Goal: Information Seeking & Learning: Compare options

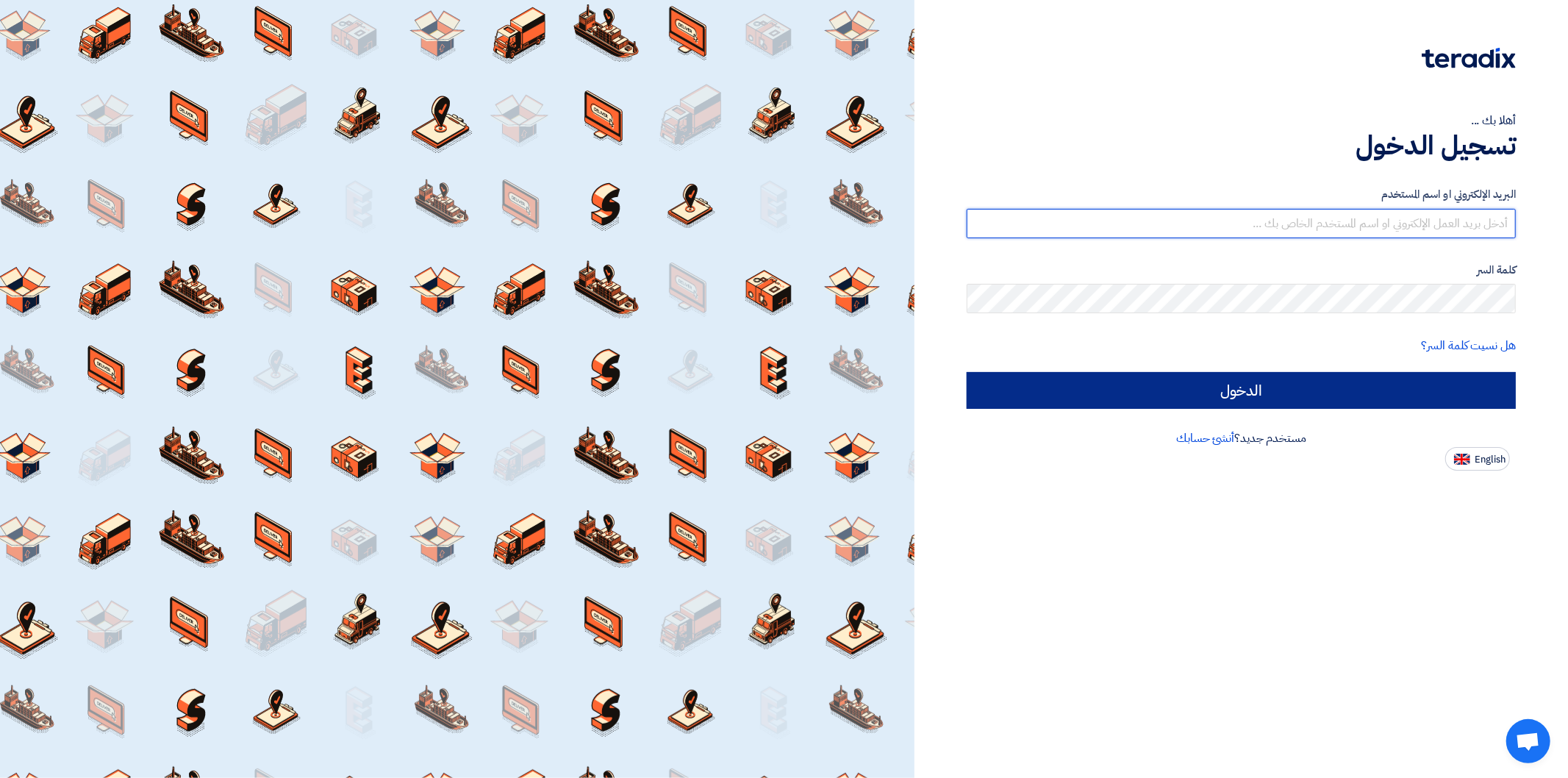
type input "[PERSON_NAME][EMAIL_ADDRESS][DOMAIN_NAME]"
click at [1242, 400] on input "الدخول" at bounding box center [1242, 390] width 550 height 37
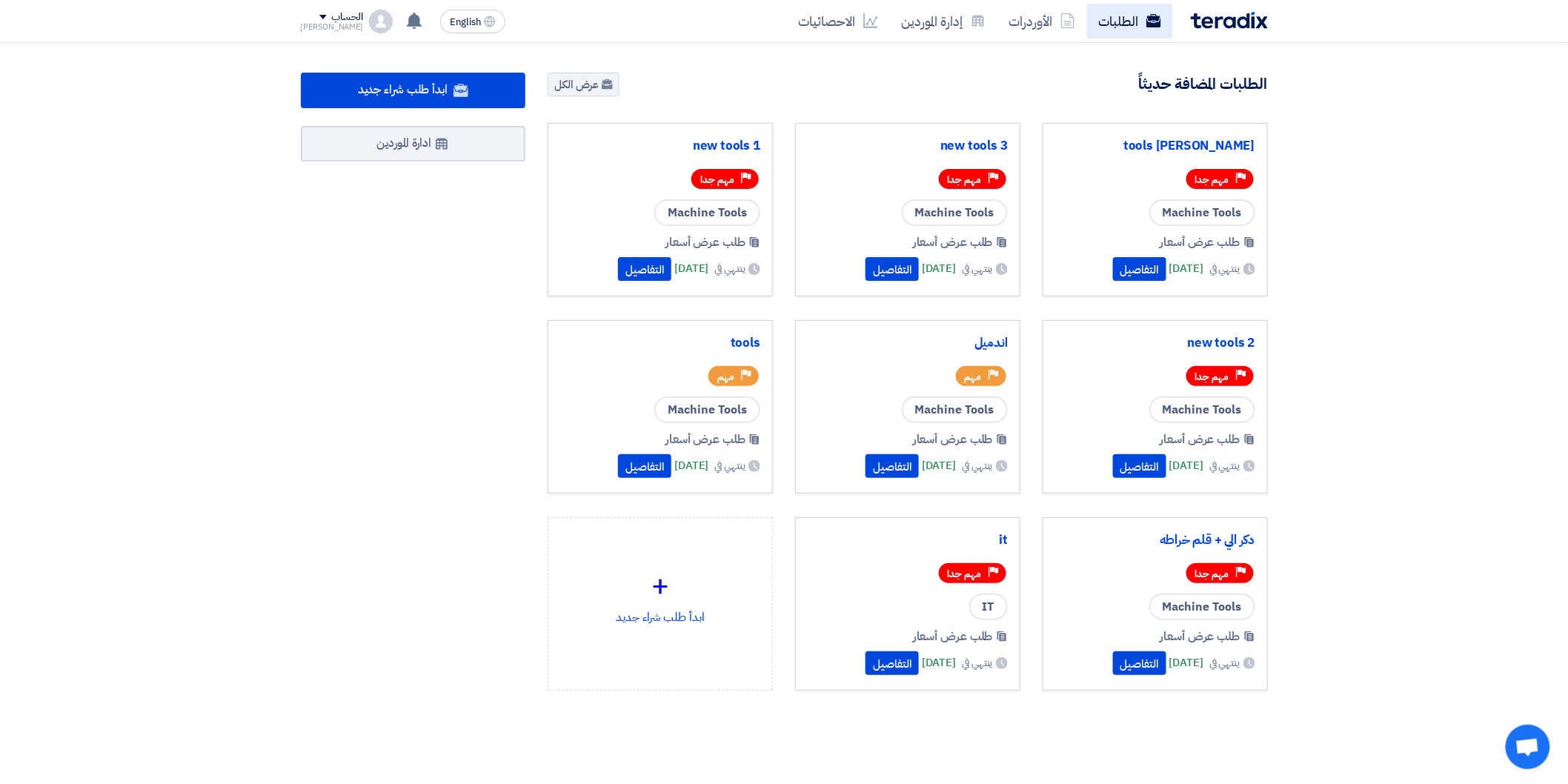
click at [1144, 27] on link "الطلبات" at bounding box center [1130, 21] width 86 height 35
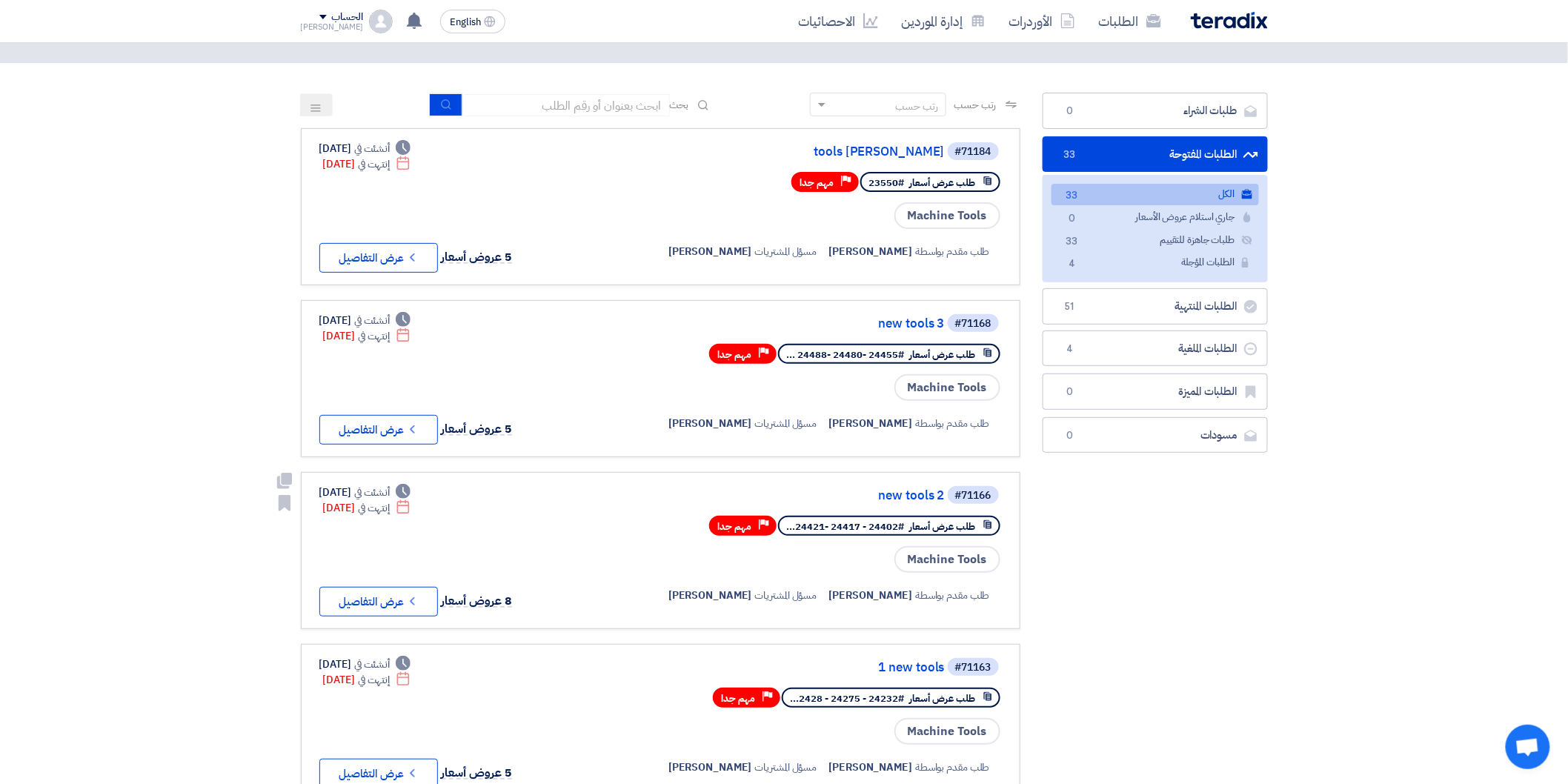
scroll to position [165, 0]
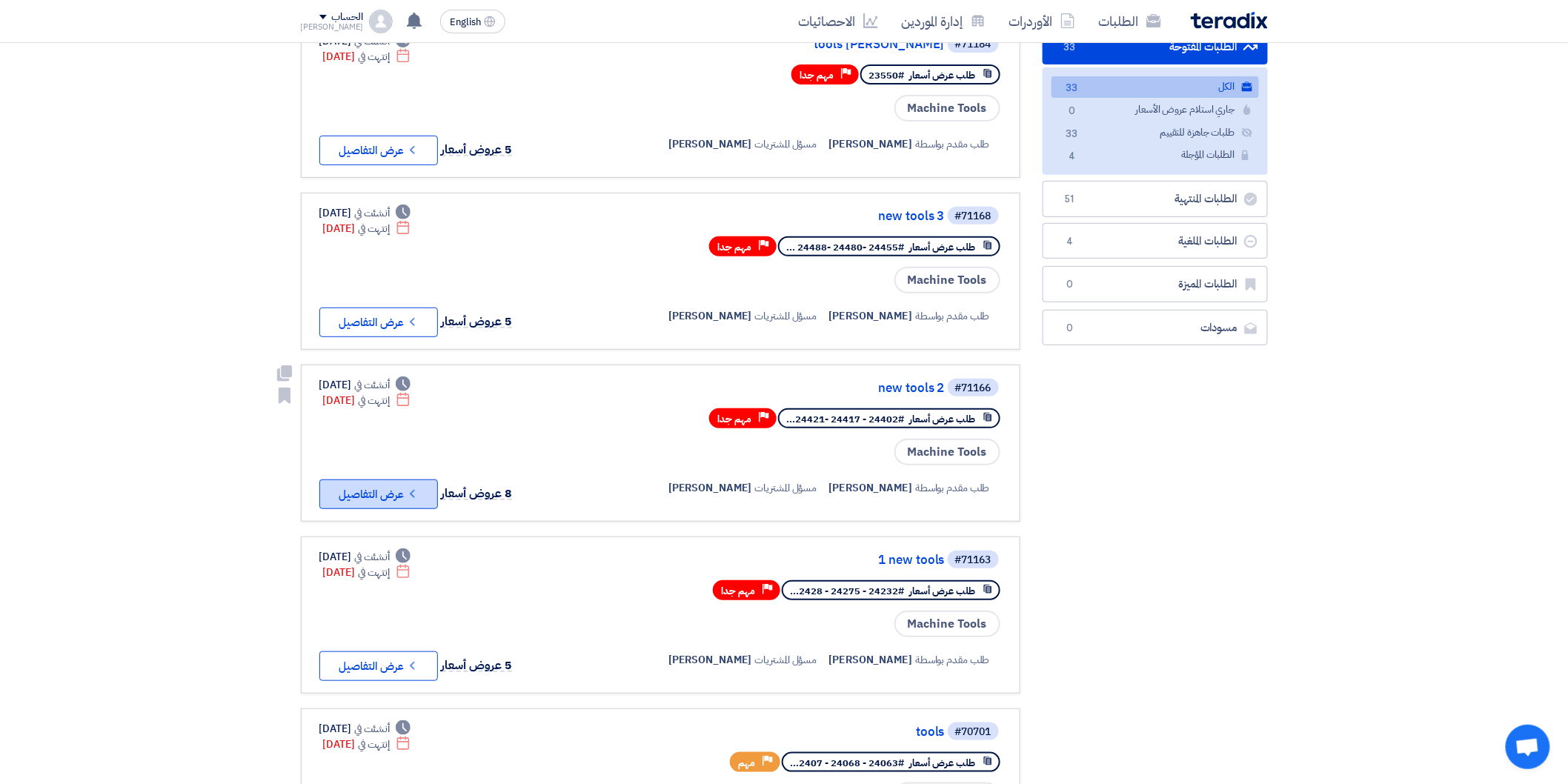
click at [388, 483] on button "Check details عرض التفاصيل" at bounding box center [379, 494] width 119 height 30
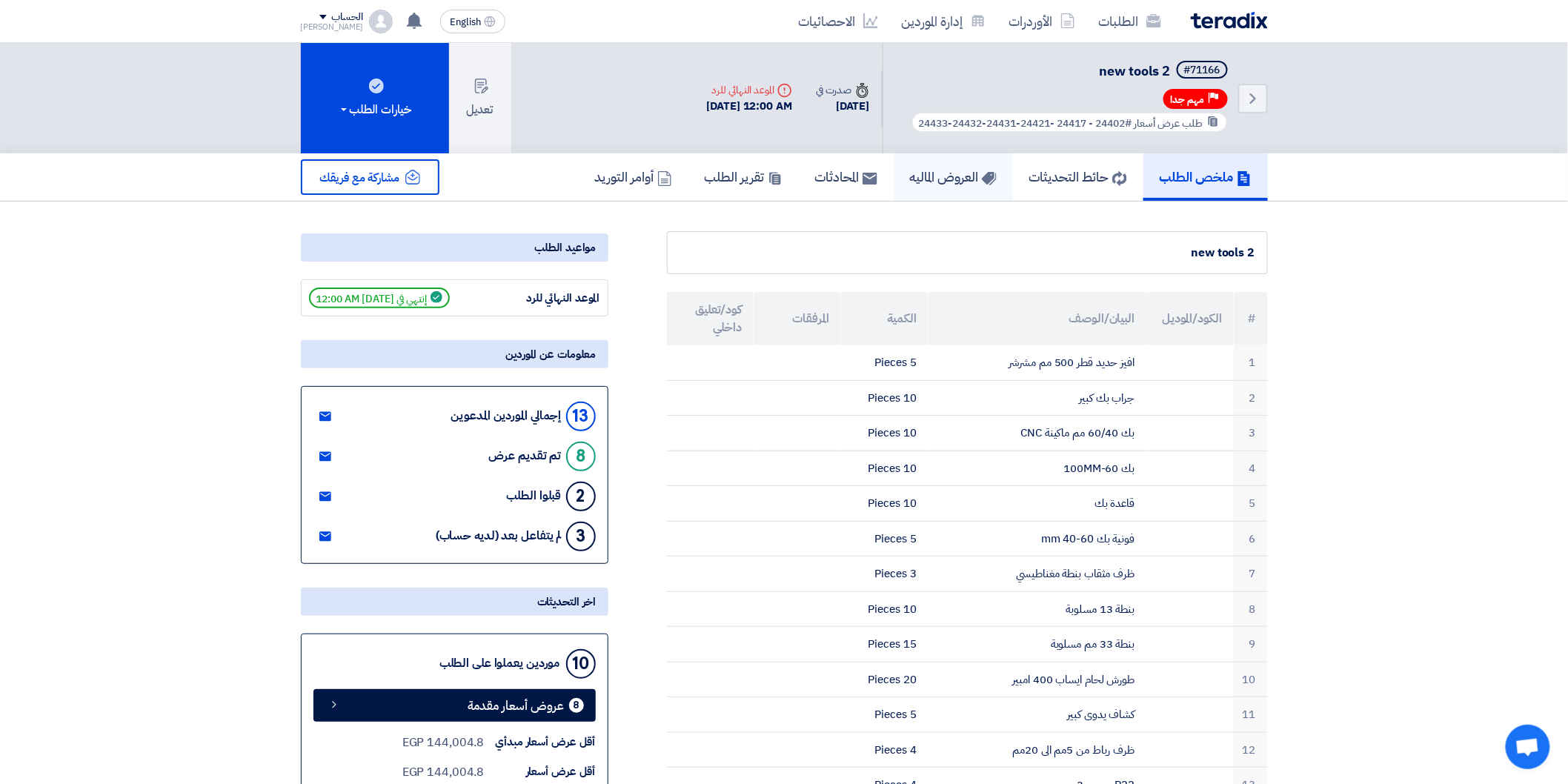
click at [929, 173] on h5 "العروض الماليه" at bounding box center [953, 177] width 87 height 17
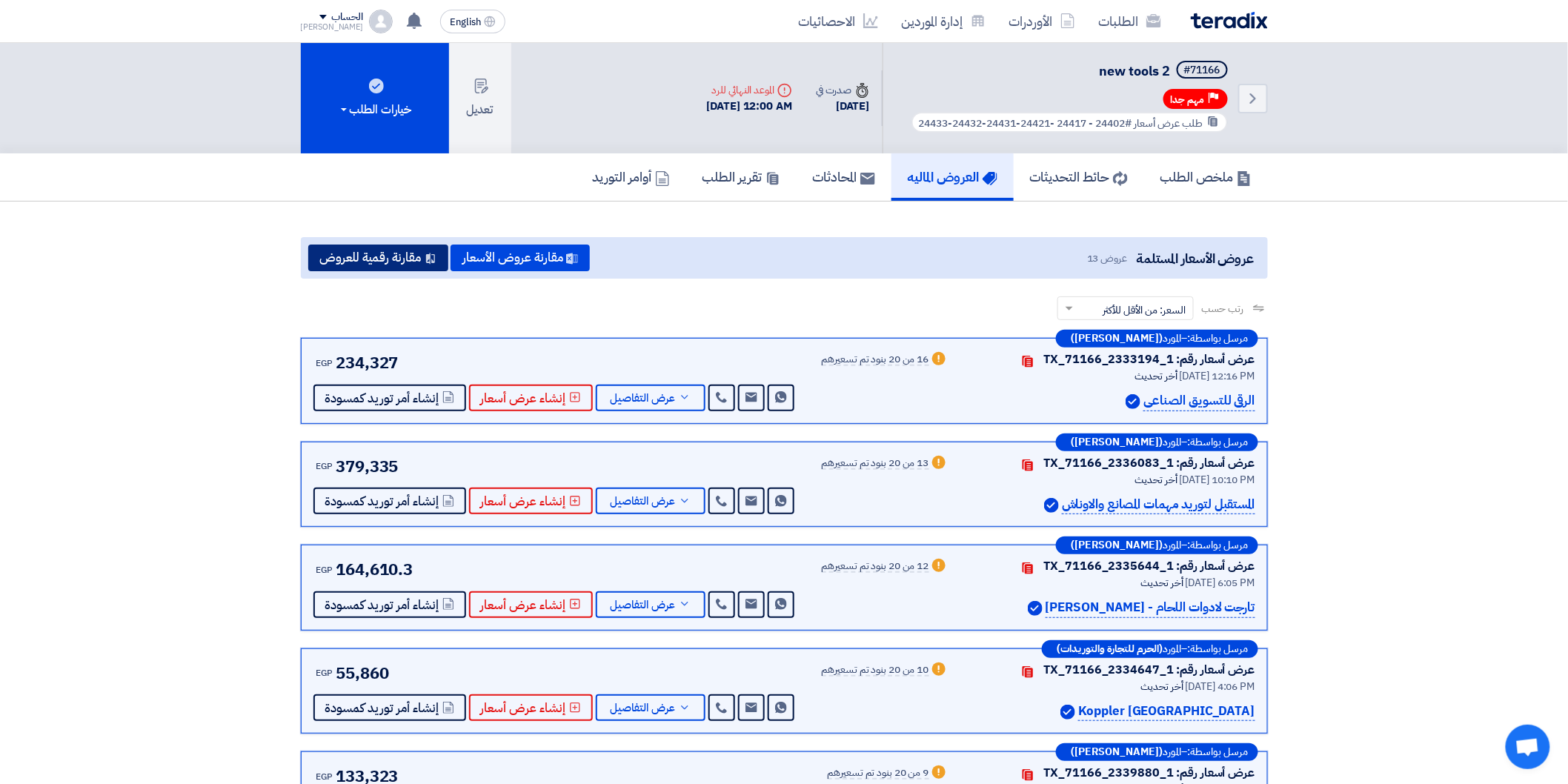
click at [386, 251] on button "مقارنة رقمية للعروض" at bounding box center [378, 258] width 140 height 27
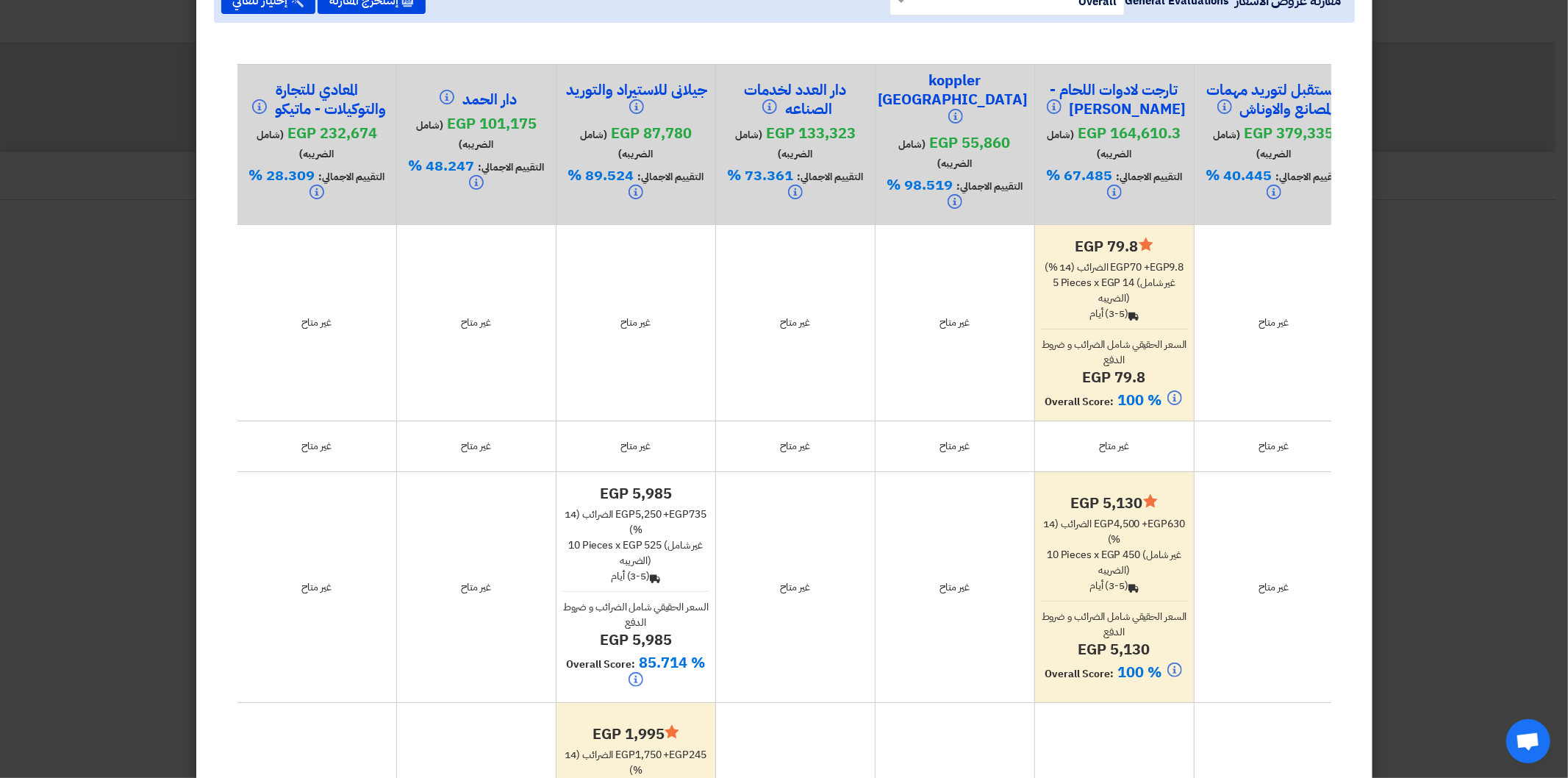
scroll to position [0, 1]
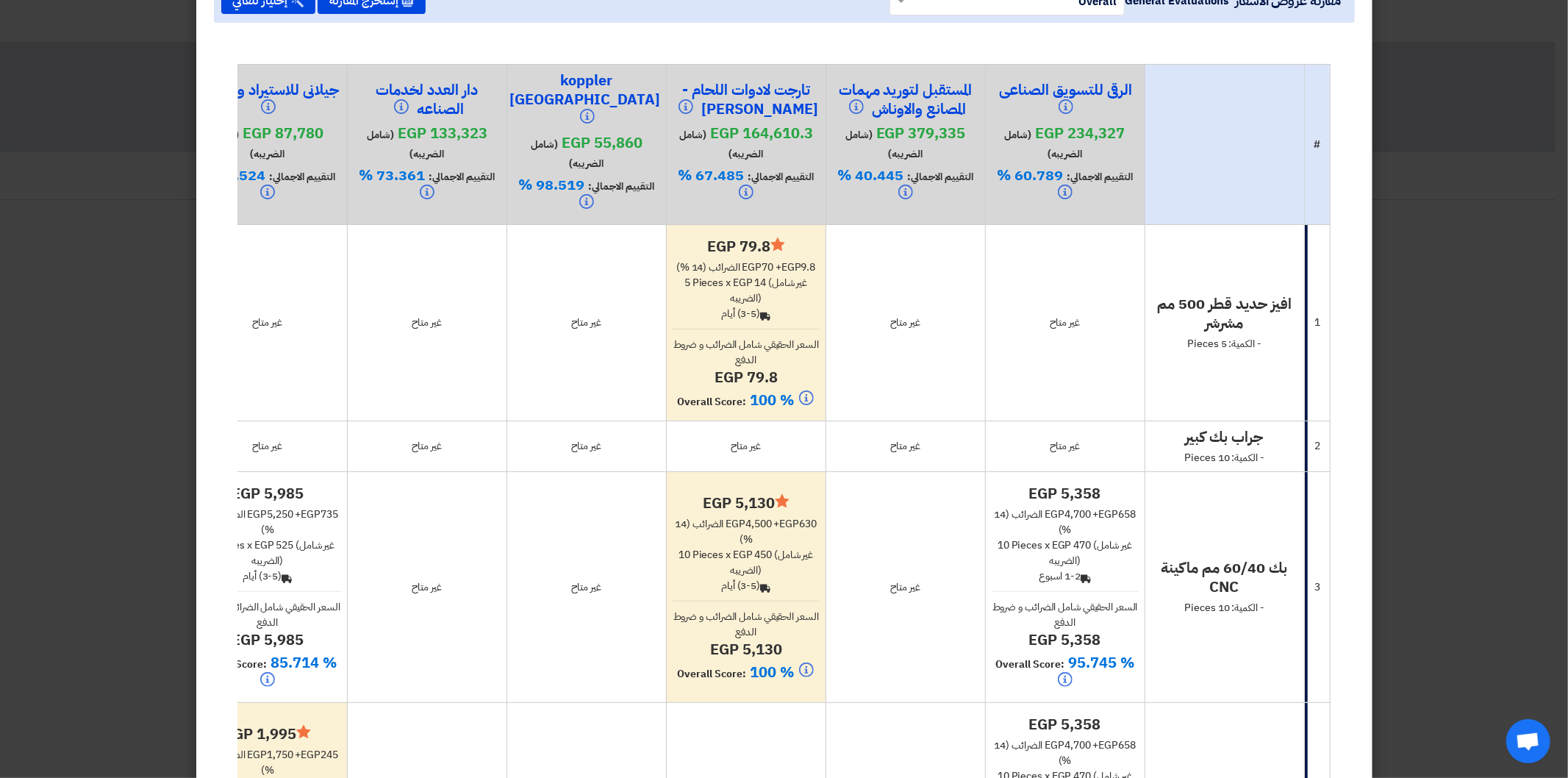
drag, startPoint x: 1064, startPoint y: 429, endPoint x: 1032, endPoint y: 437, distance: 33.0
click at [985, 439] on td "غير متاح" at bounding box center [905, 447] width 159 height 51
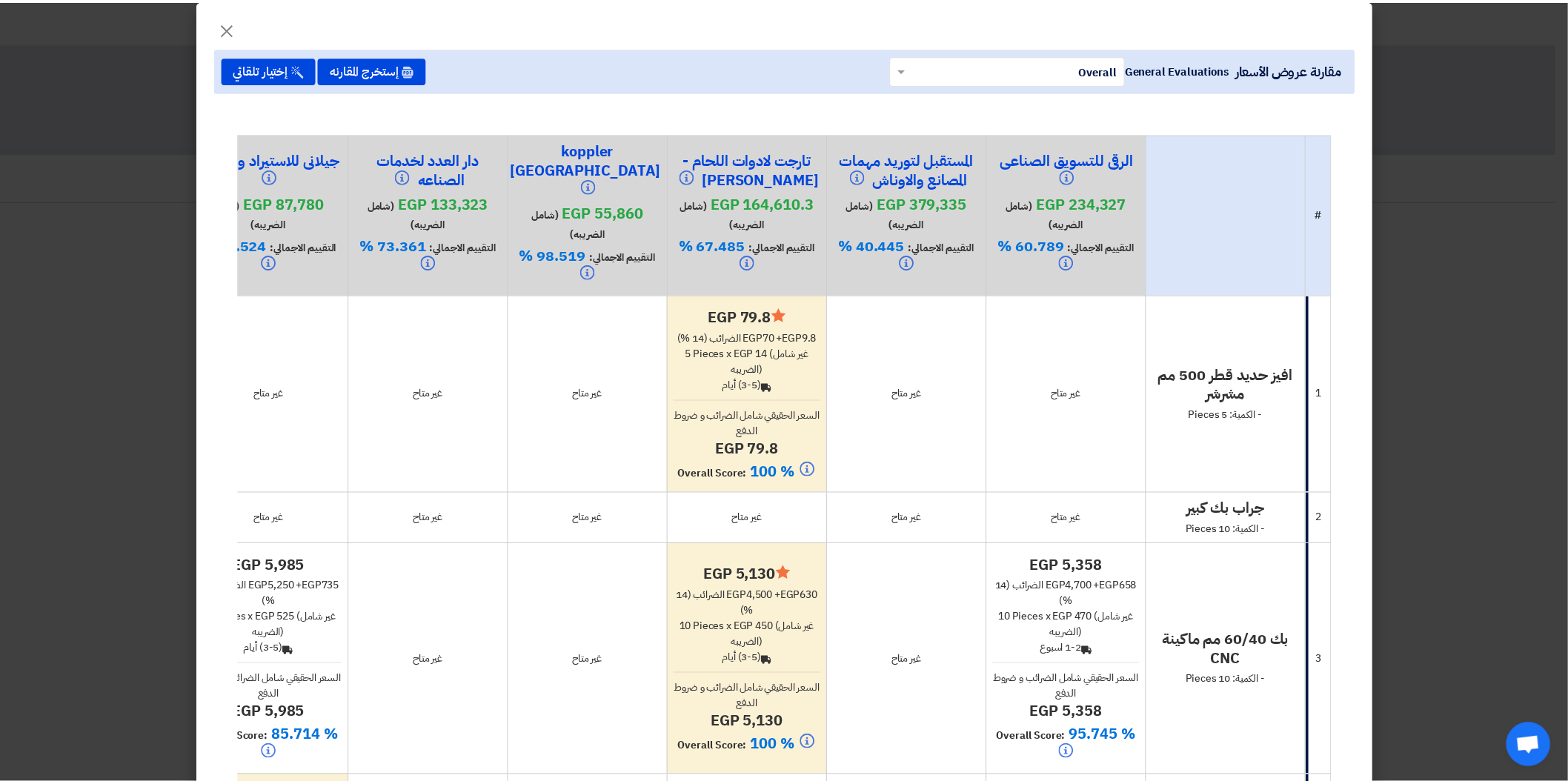
scroll to position [0, 0]
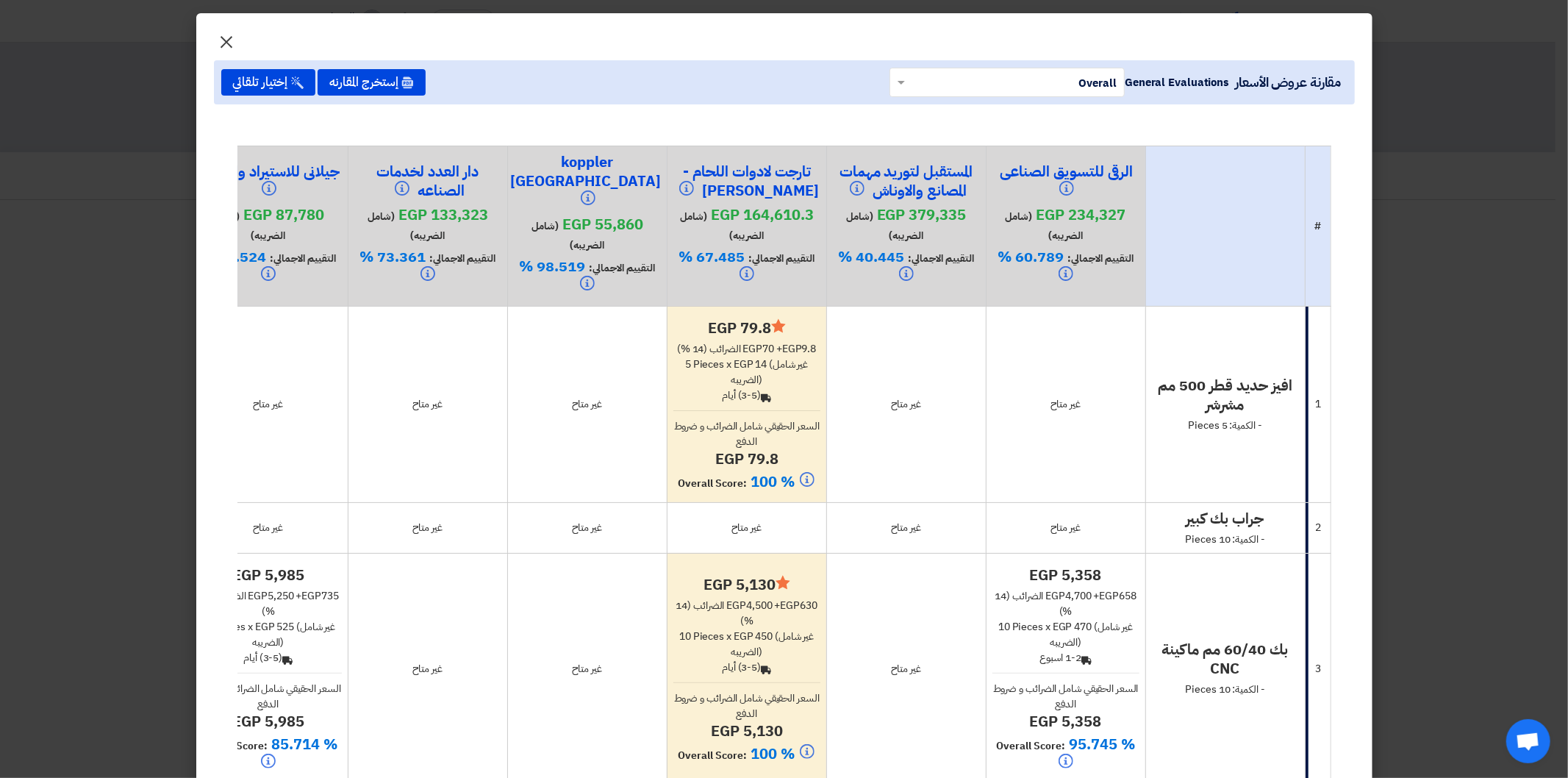
click at [235, 45] on span "×" at bounding box center [227, 41] width 18 height 44
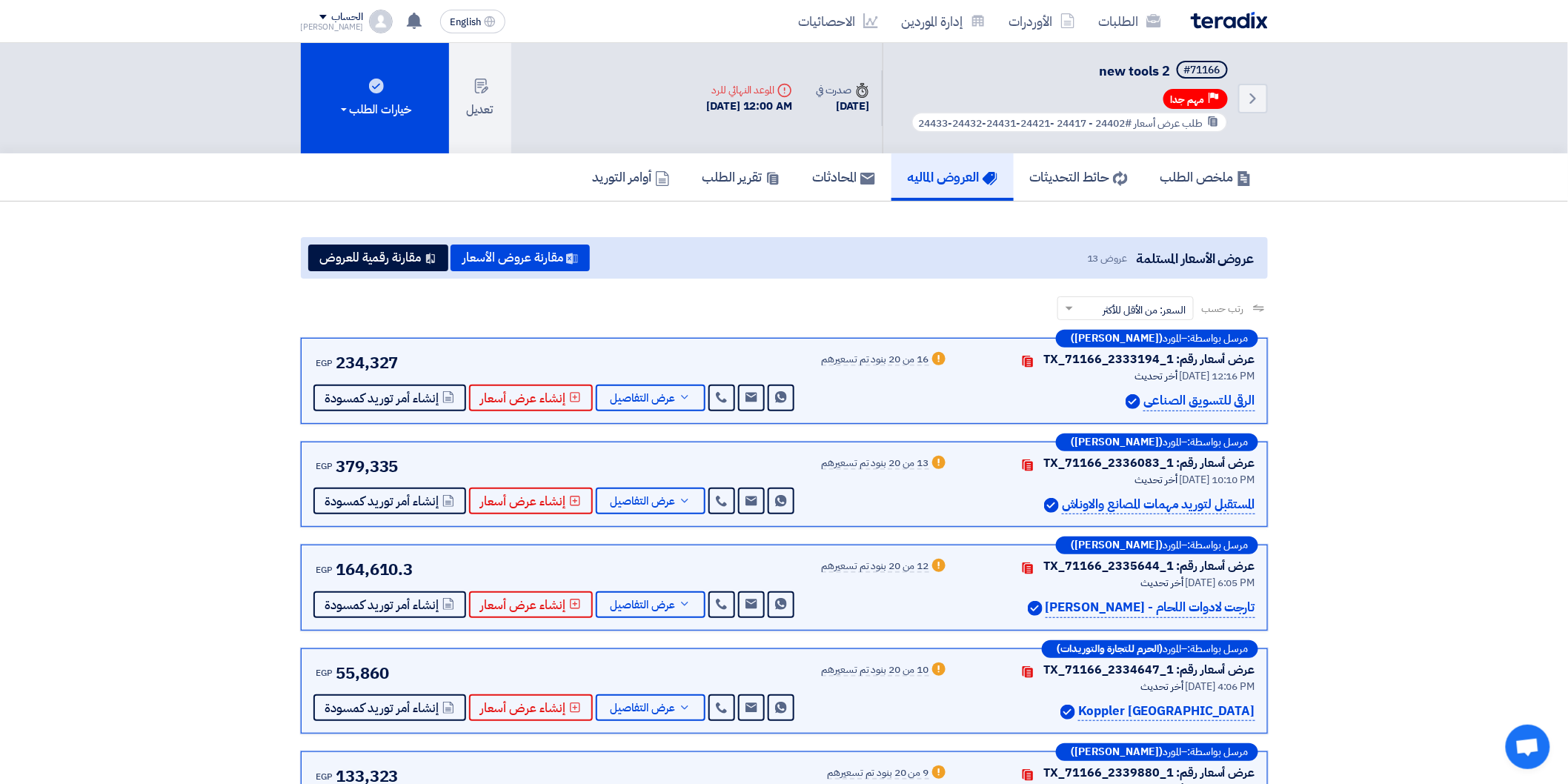
drag, startPoint x: 781, startPoint y: 302, endPoint x: 608, endPoint y: 305, distance: 173.0
click at [780, 302] on div "رتب حسب رتب حسب × السعر: من الأقل للأكثر ×" at bounding box center [784, 317] width 967 height 41
click at [1254, 89] on icon "Back" at bounding box center [1253, 98] width 18 height 18
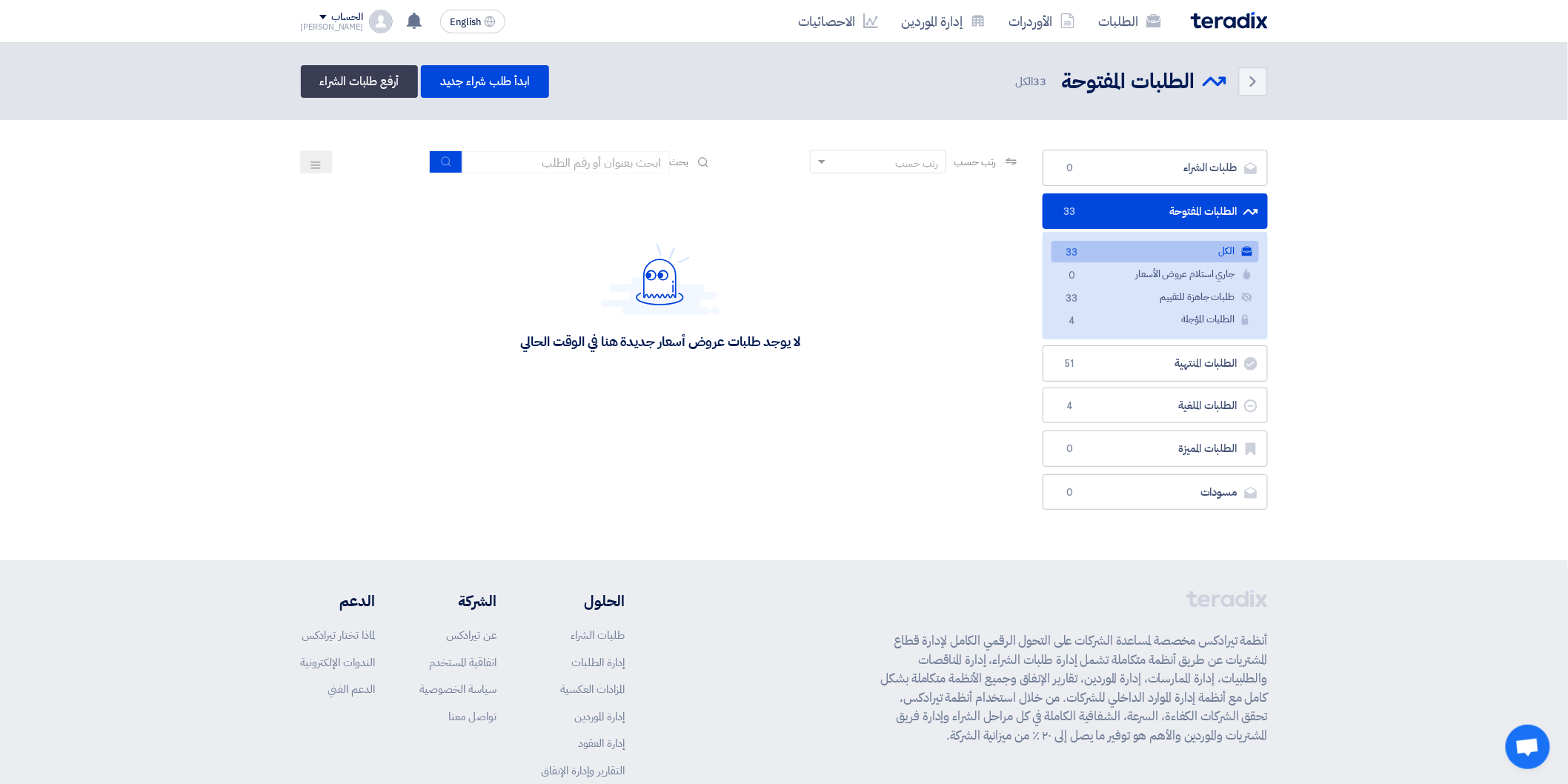
click at [1135, 248] on link "الكل الكل 33" at bounding box center [1155, 251] width 208 height 21
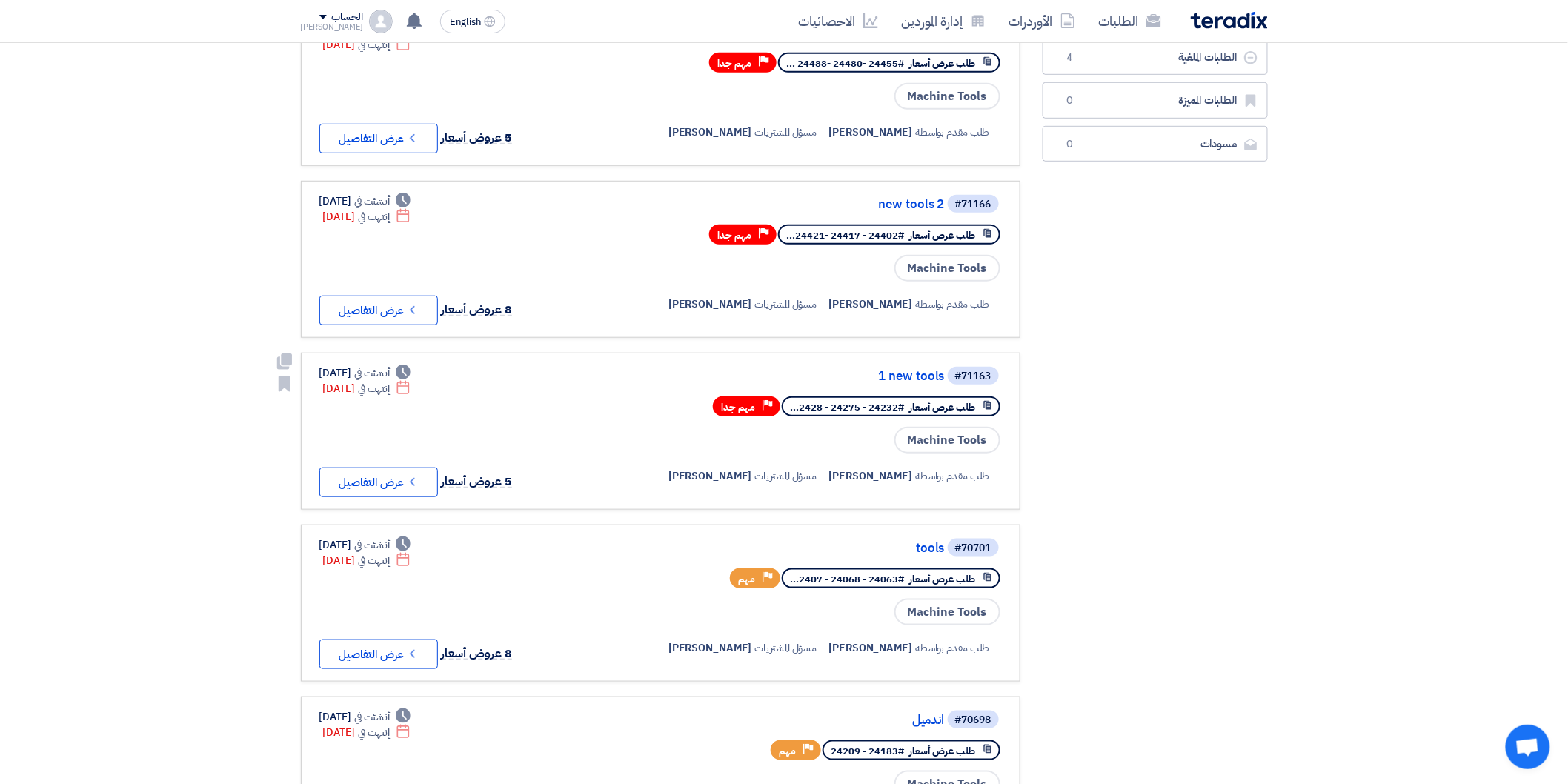
scroll to position [329, 0]
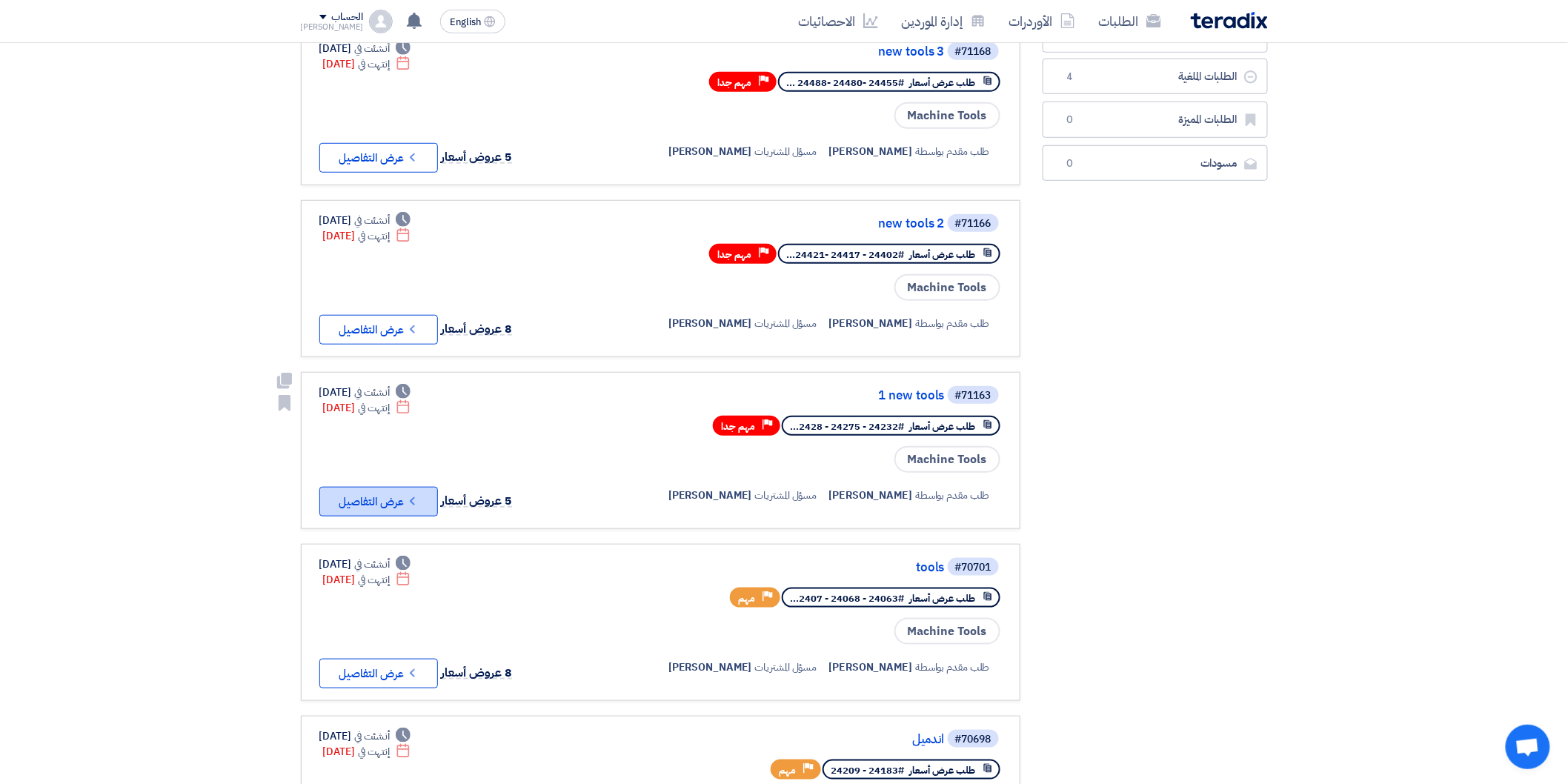
click at [406, 487] on button "Check details عرض التفاصيل" at bounding box center [379, 501] width 119 height 30
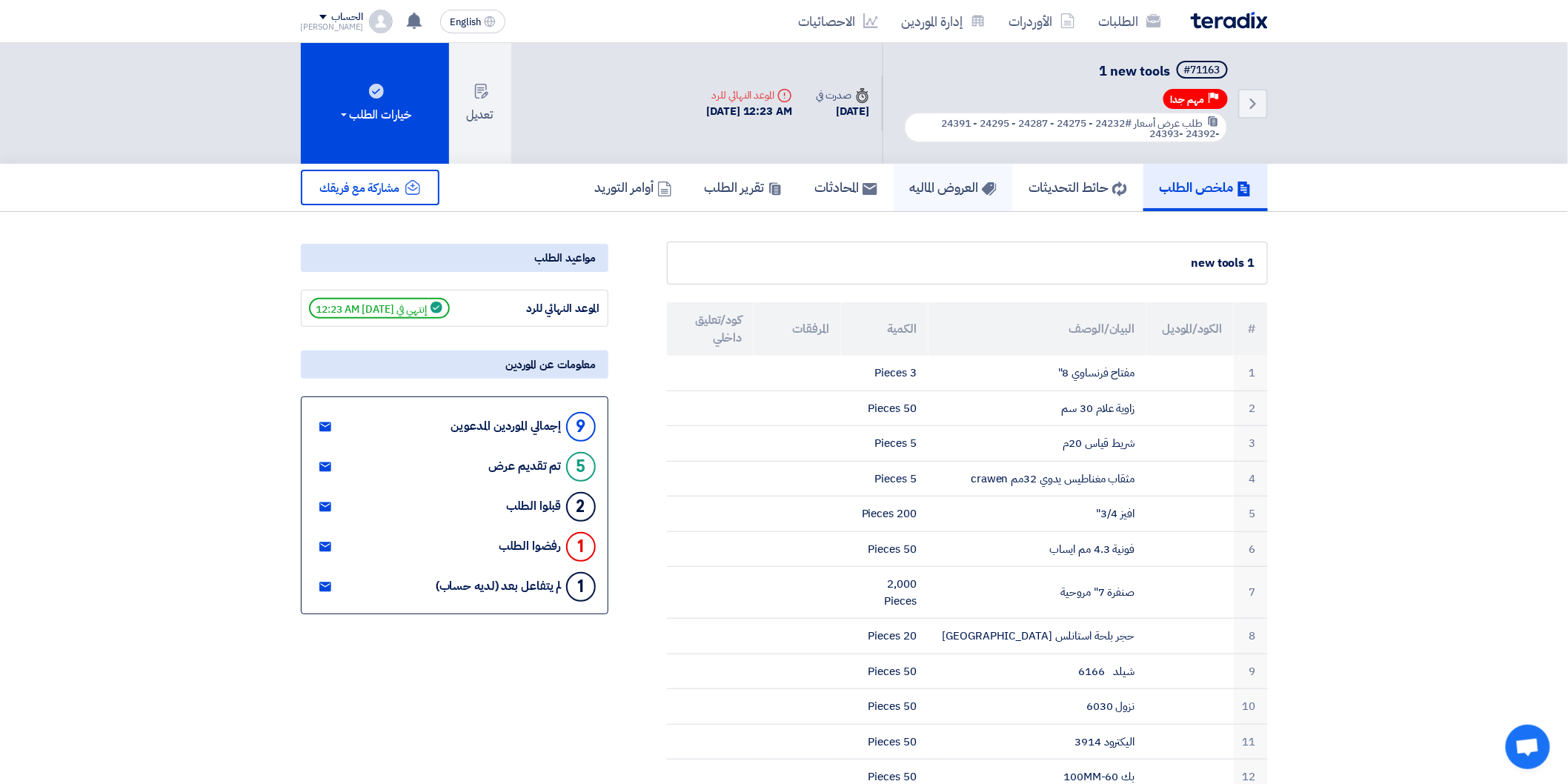
click at [910, 179] on h5 "العروض الماليه" at bounding box center [953, 187] width 87 height 17
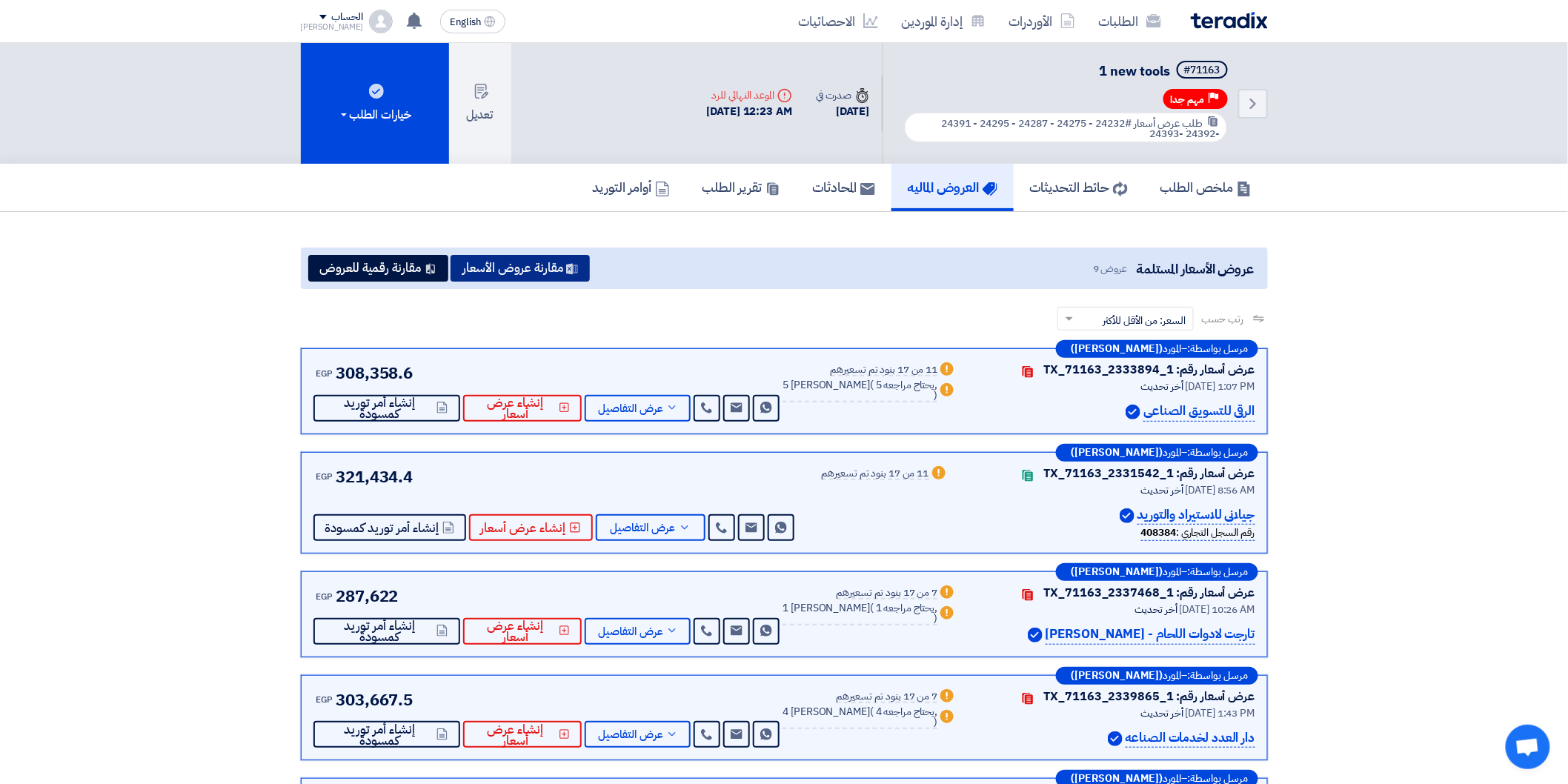
click at [494, 262] on button "مقارنة عروض الأسعار" at bounding box center [520, 268] width 139 height 27
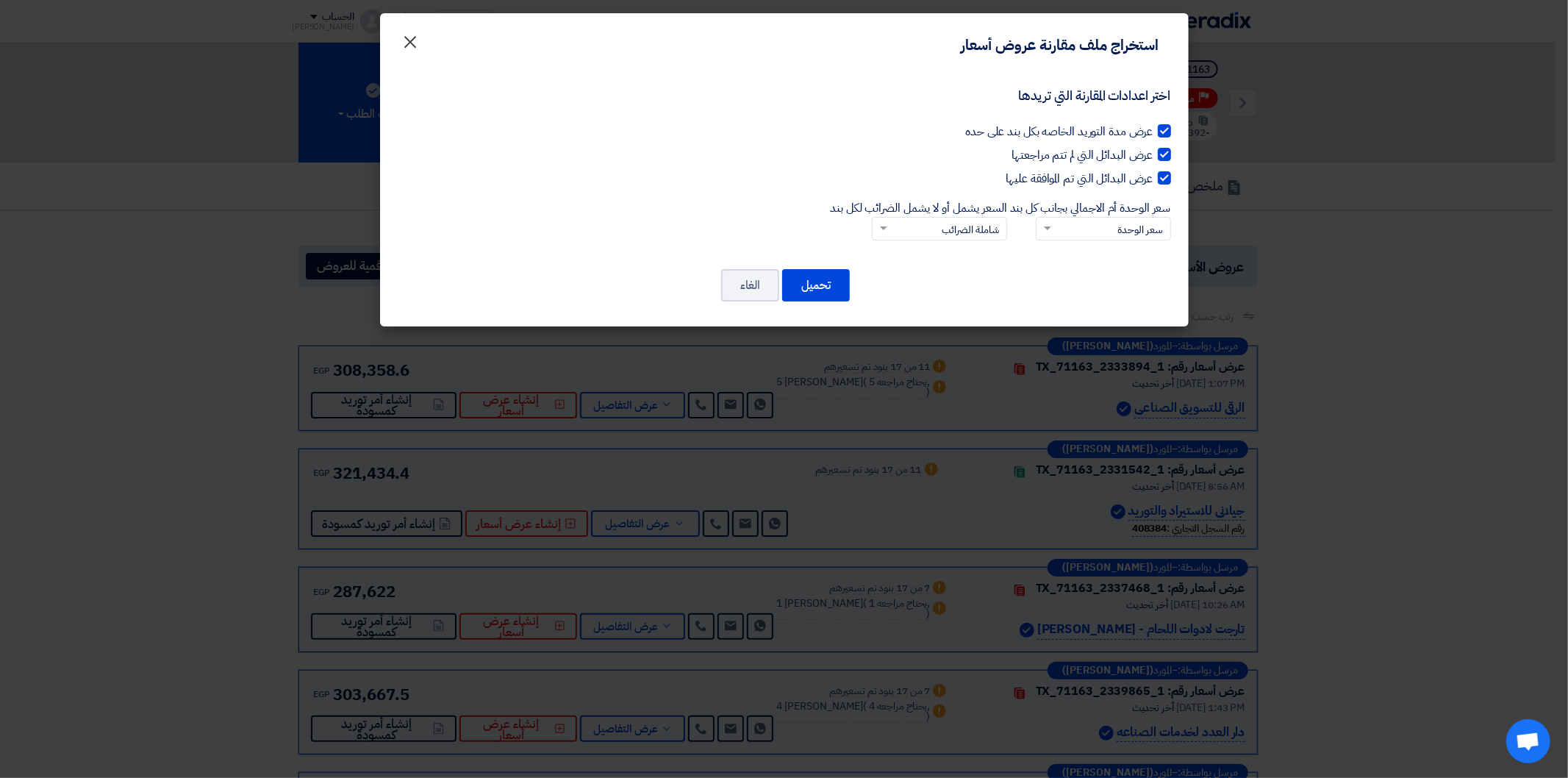
click at [418, 49] on span "×" at bounding box center [411, 41] width 18 height 44
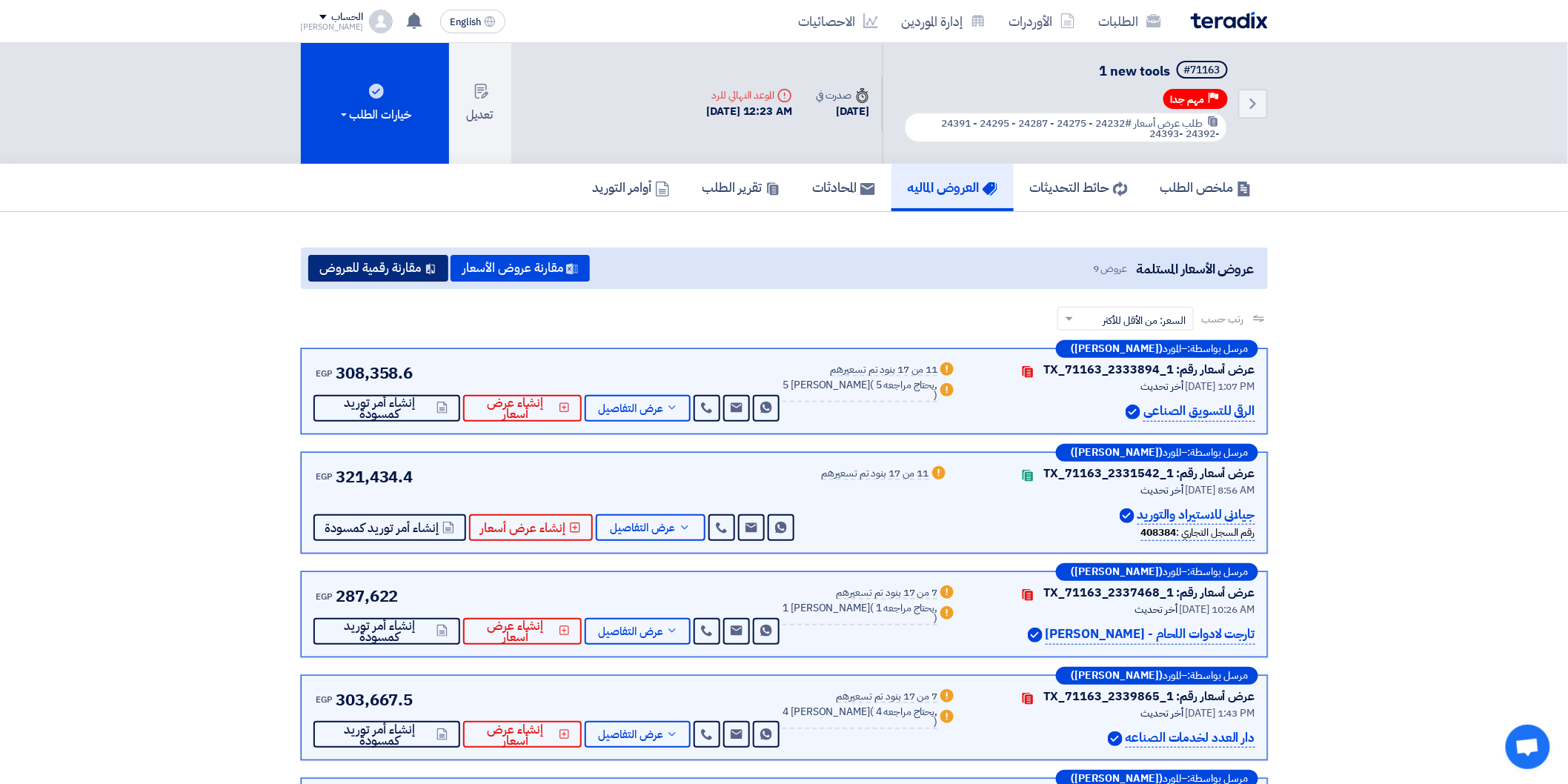
click at [361, 255] on button "مقارنة رقمية للعروض" at bounding box center [378, 268] width 140 height 27
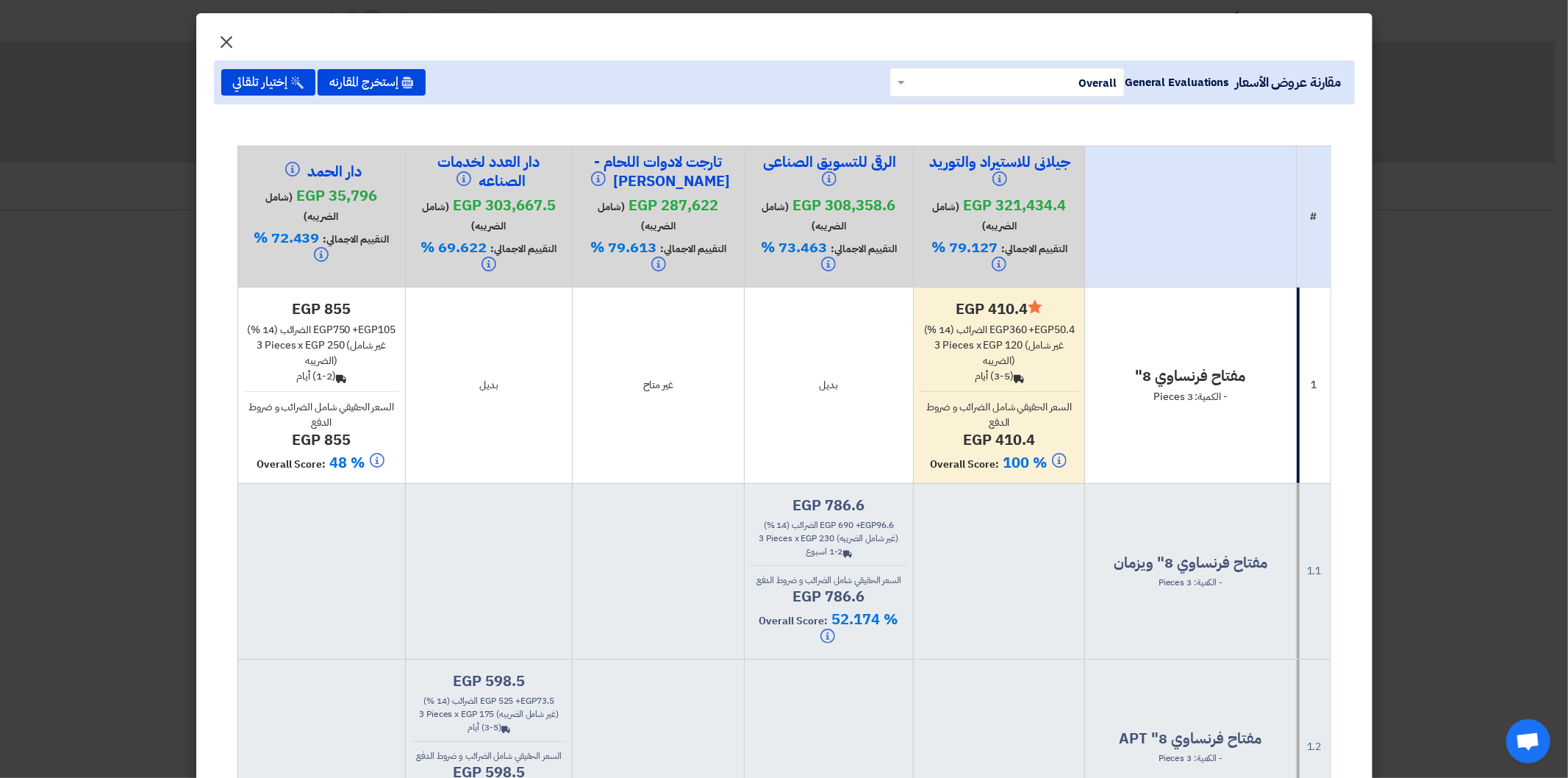
click at [227, 39] on span "×" at bounding box center [227, 41] width 18 height 44
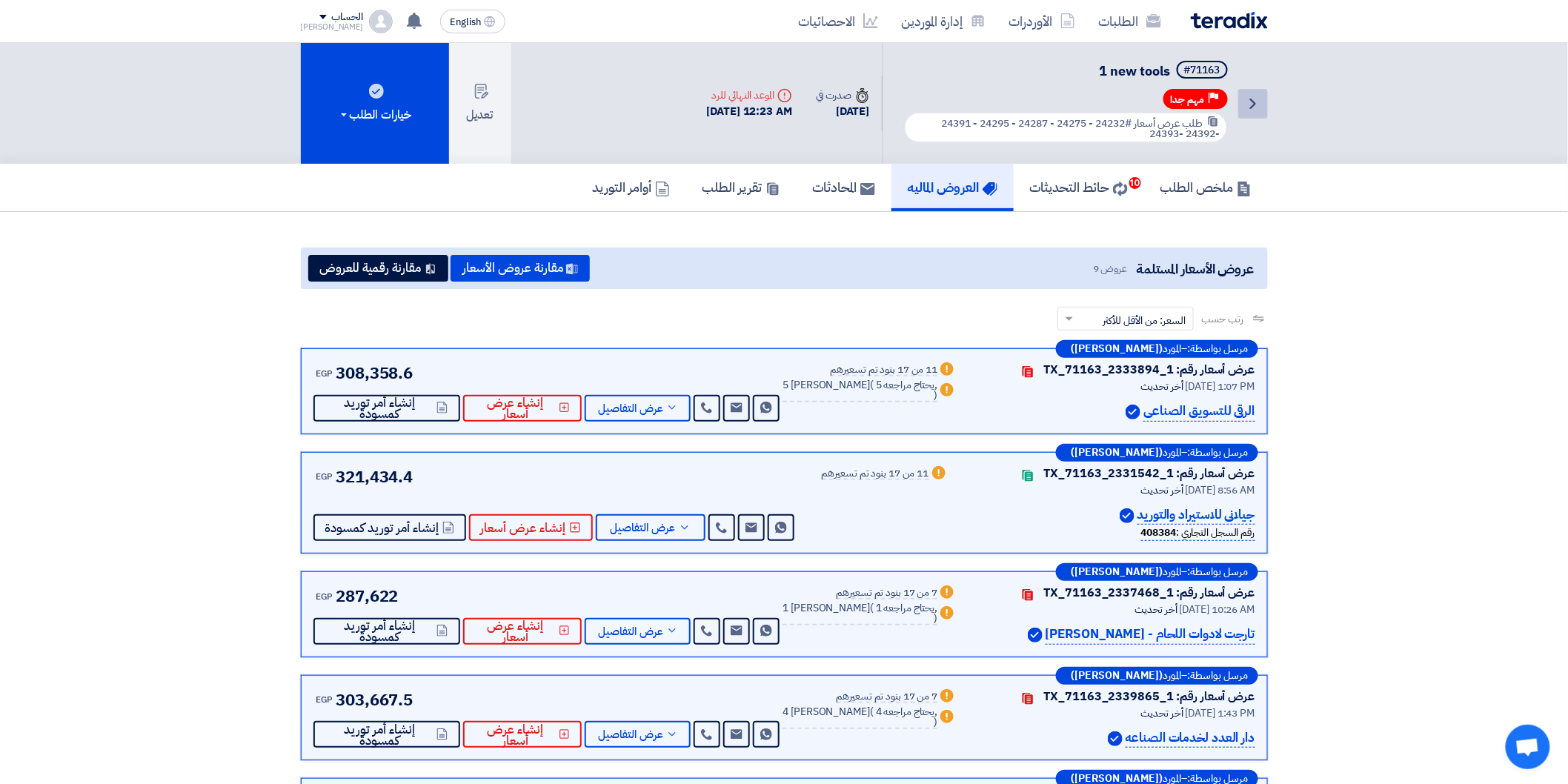
click at [1256, 107] on icon "Back" at bounding box center [1253, 103] width 18 height 18
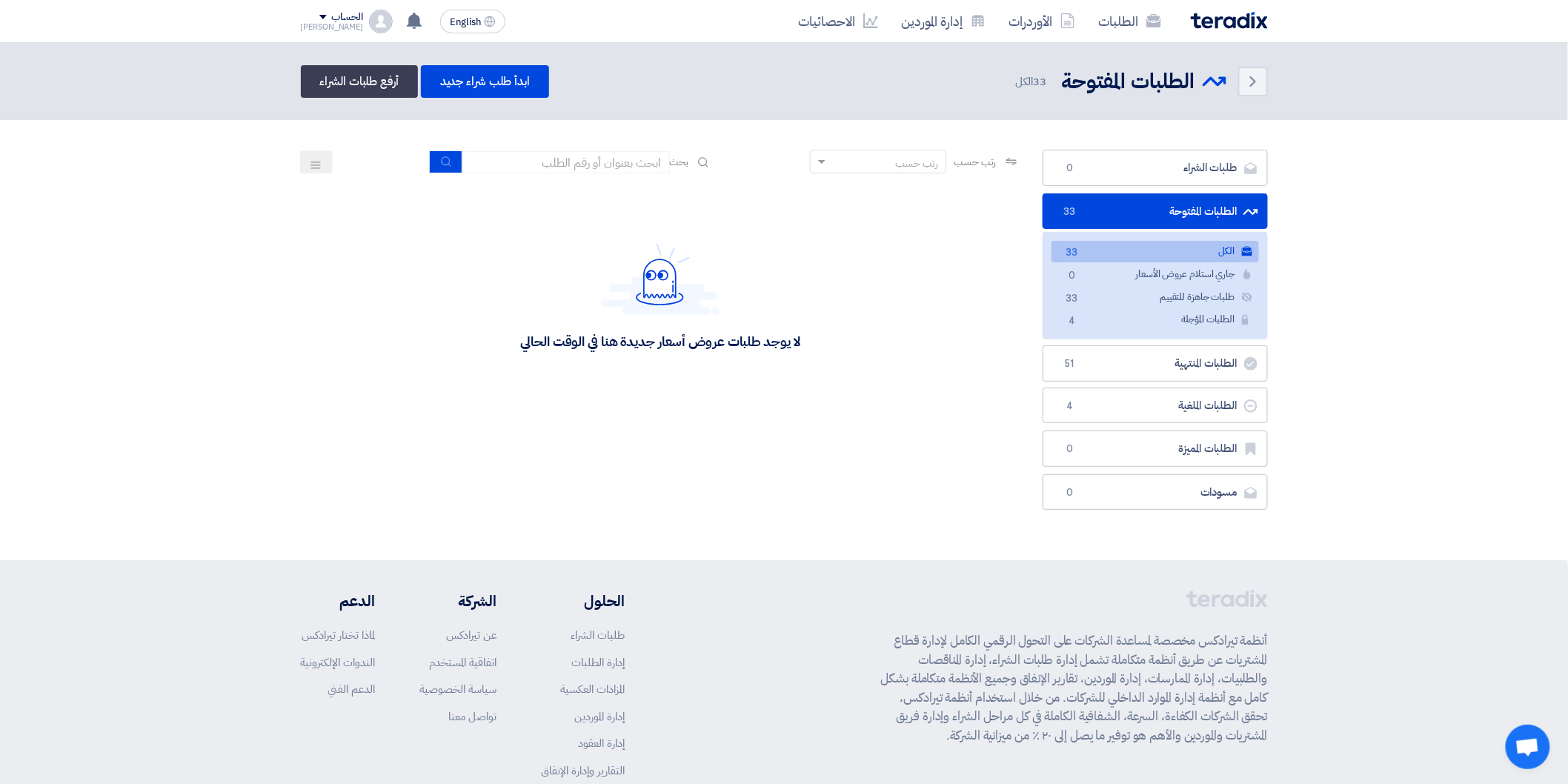
click at [1188, 241] on link "الكل الكل 33" at bounding box center [1155, 251] width 208 height 21
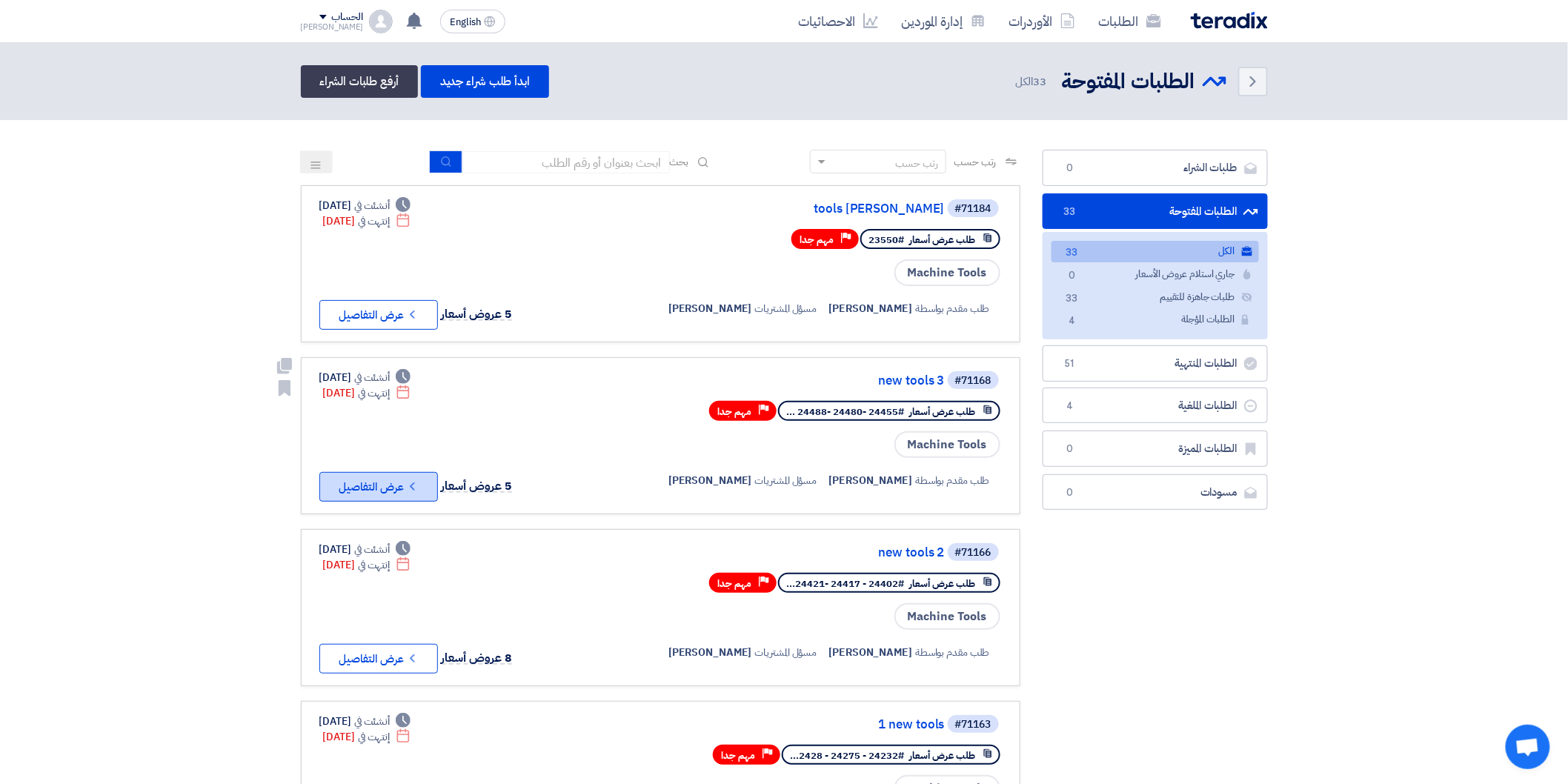
click at [416, 479] on icon "Check details" at bounding box center [412, 486] width 14 height 14
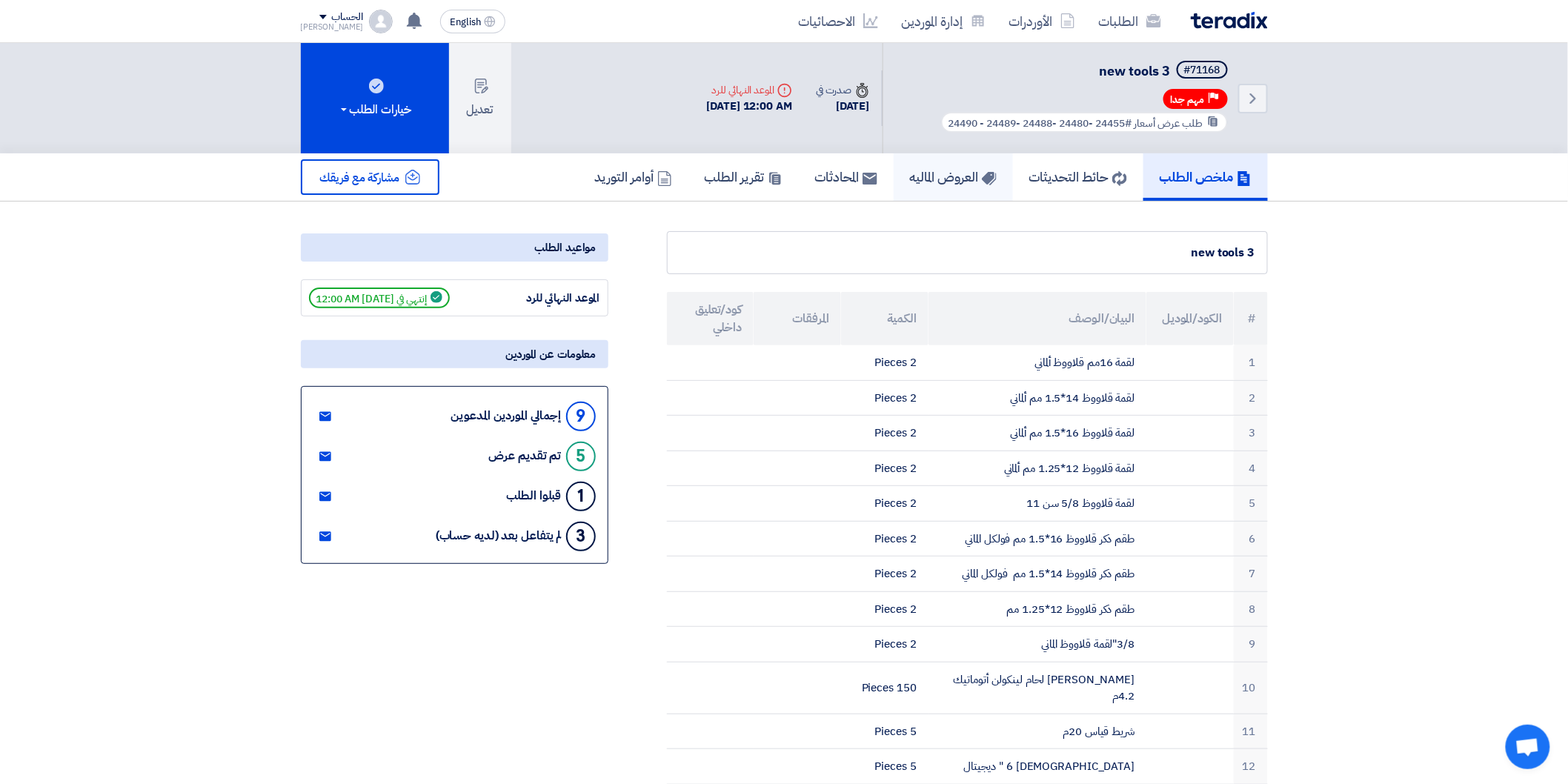
click at [959, 179] on h5 "العروض الماليه" at bounding box center [953, 177] width 87 height 17
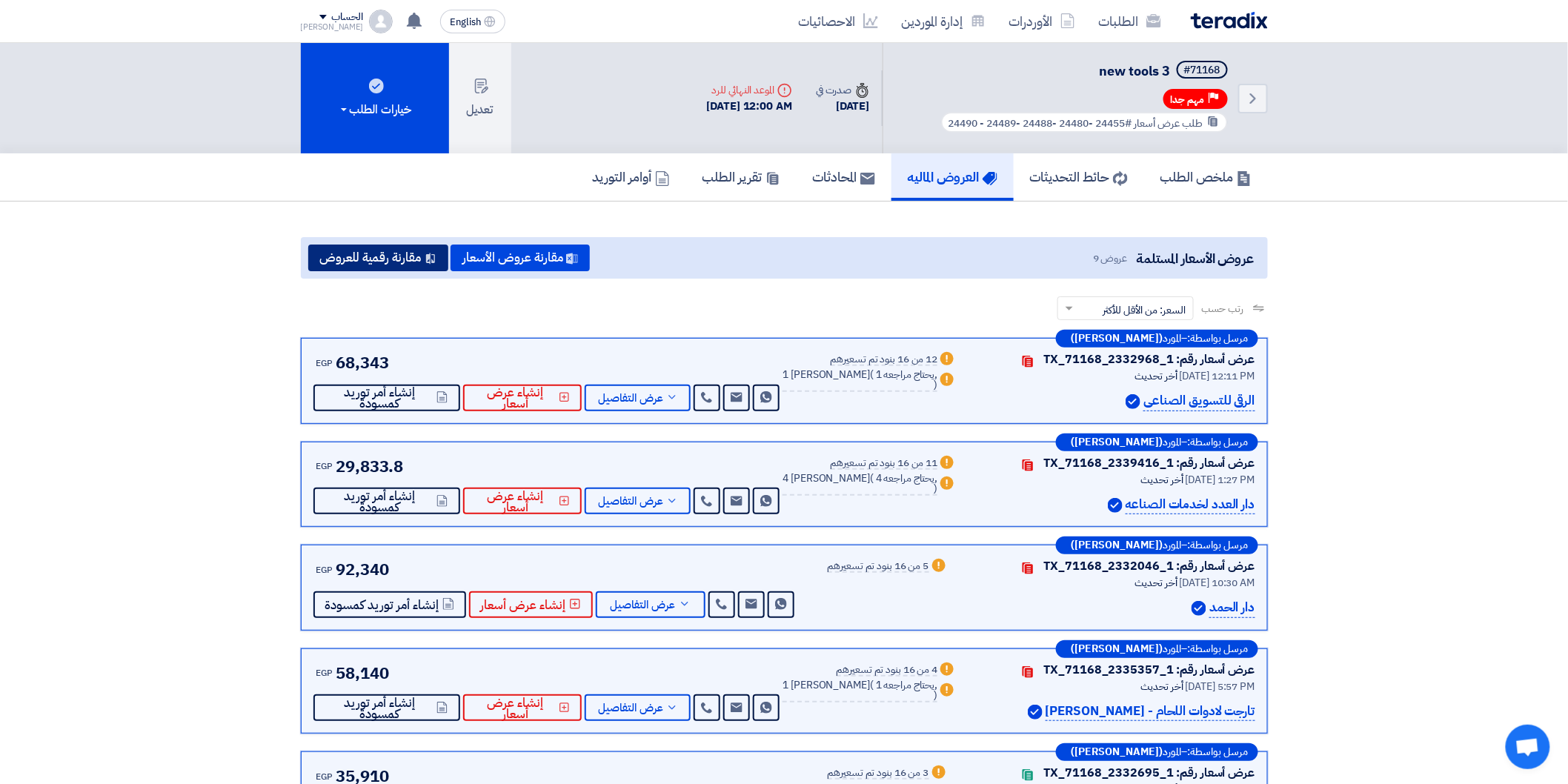
click at [415, 246] on button "مقارنة رقمية للعروض" at bounding box center [378, 258] width 140 height 27
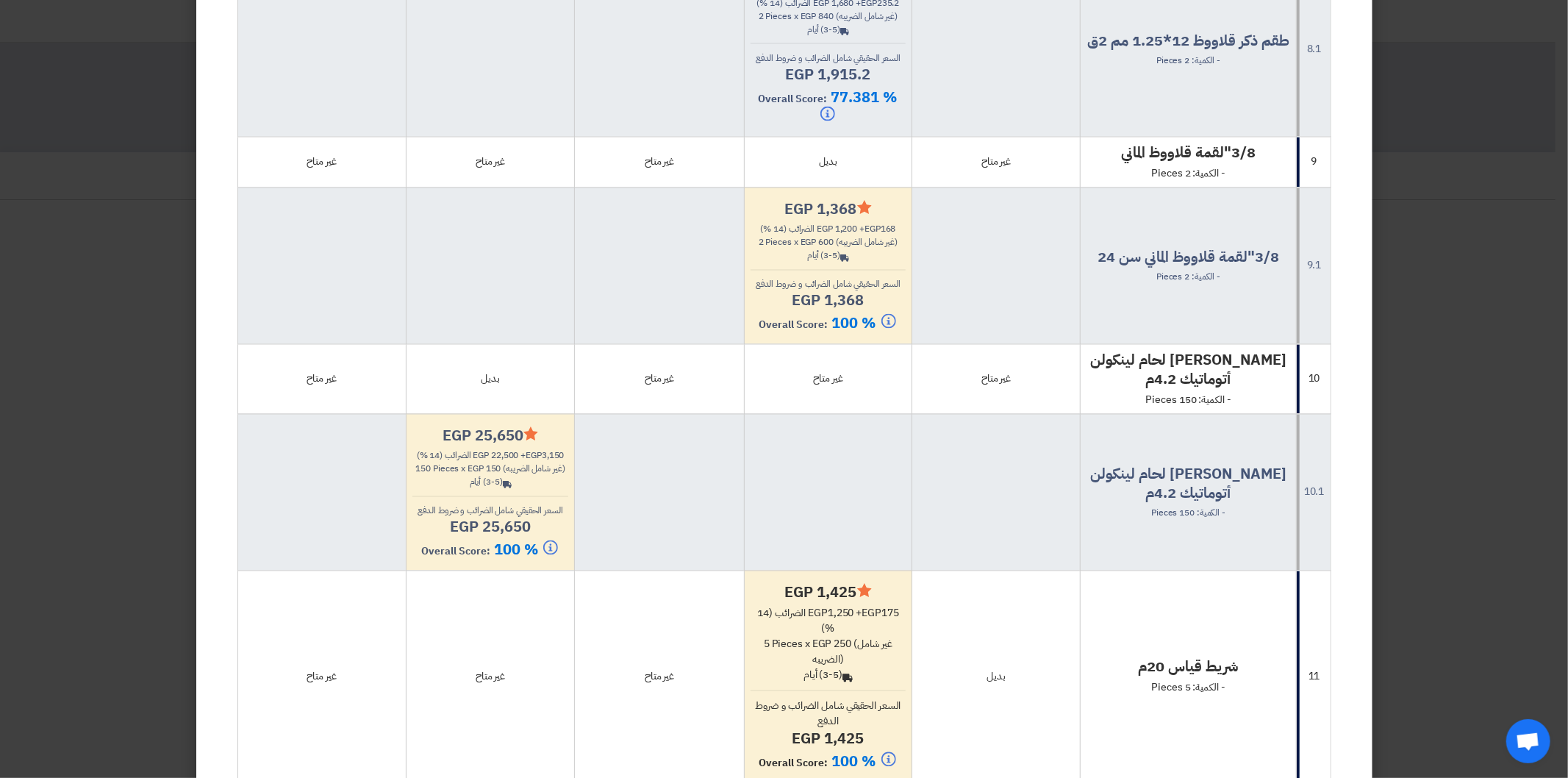
scroll to position [2206, 0]
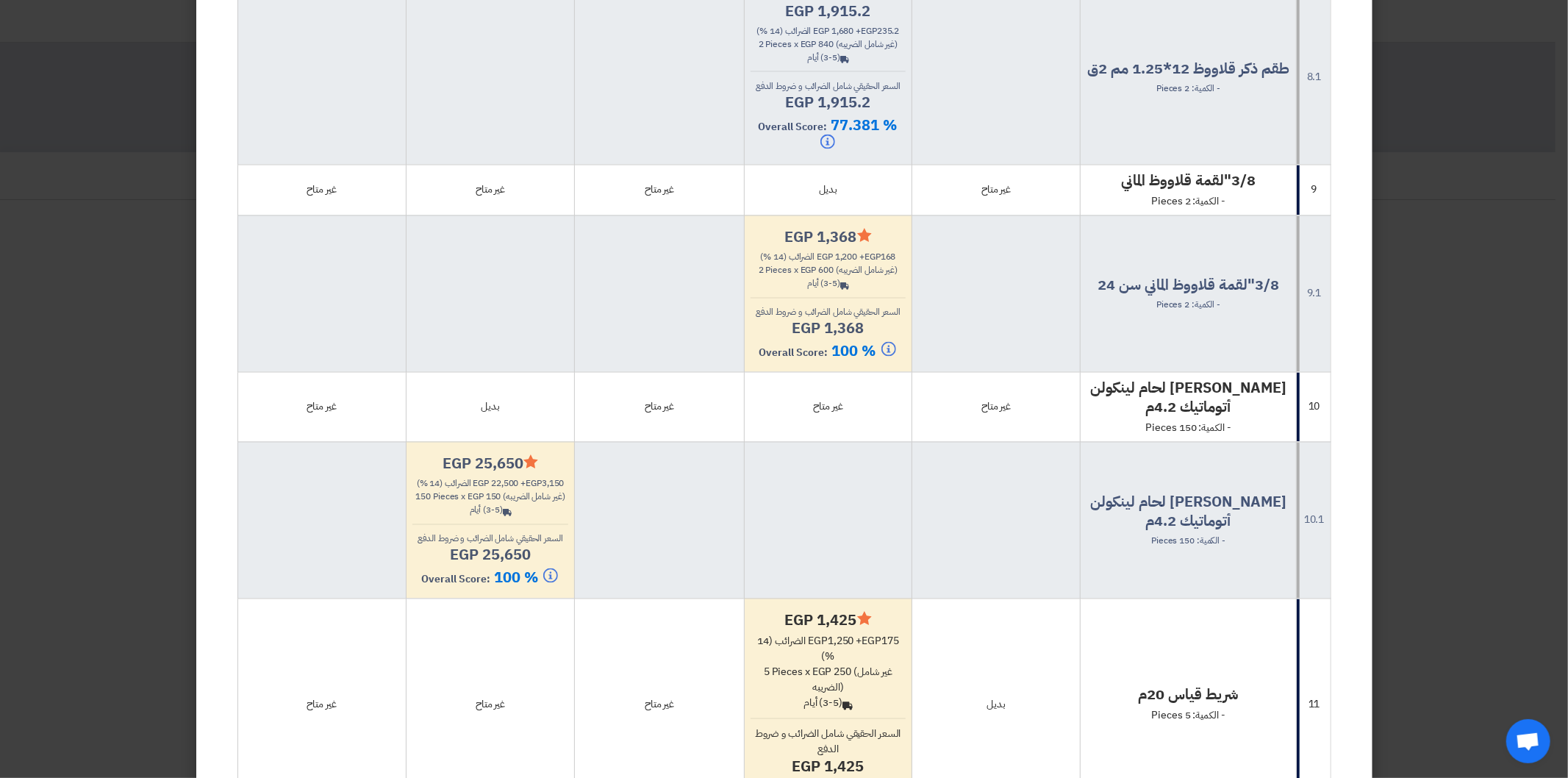
drag, startPoint x: 650, startPoint y: 425, endPoint x: 790, endPoint y: 412, distance: 140.6
click at [790, 412] on tr "10 [PERSON_NAME] لحام لينكولن أتوماتيك 4.2م - الكمية: 150 Pieces غير متاح غير م…" at bounding box center [784, 407] width 1093 height 70
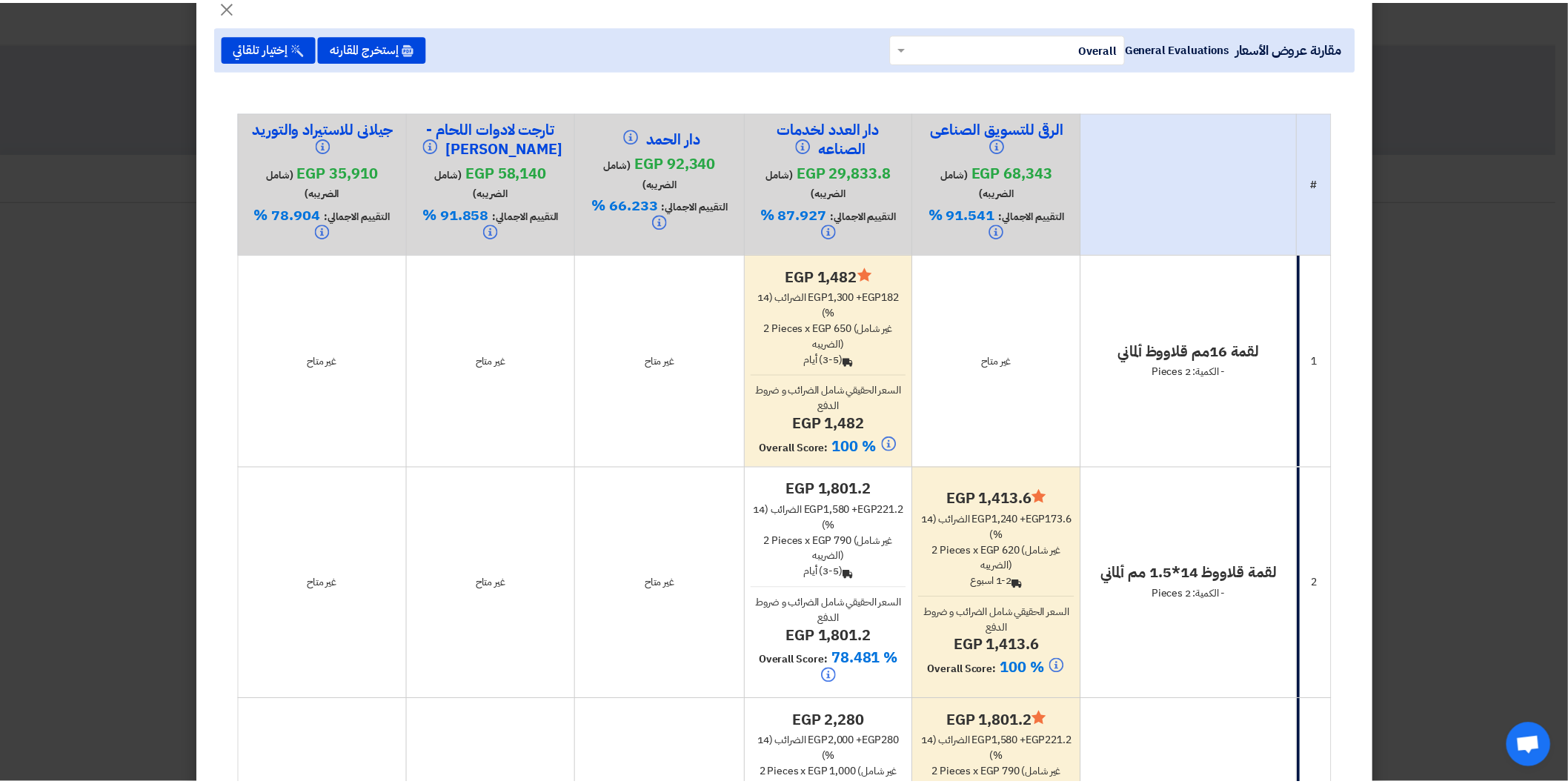
scroll to position [0, 0]
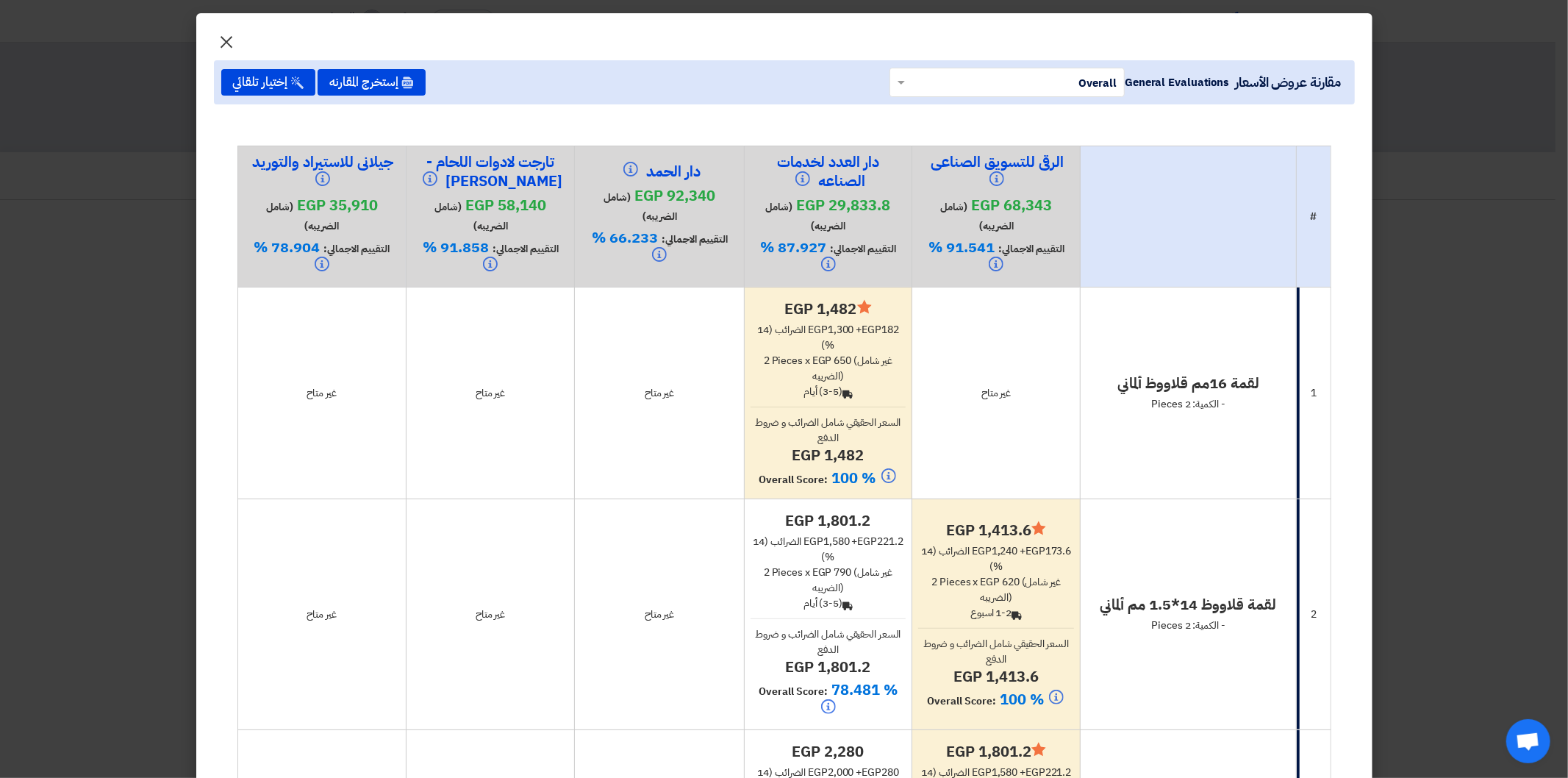
click at [224, 34] on span "×" at bounding box center [227, 41] width 18 height 44
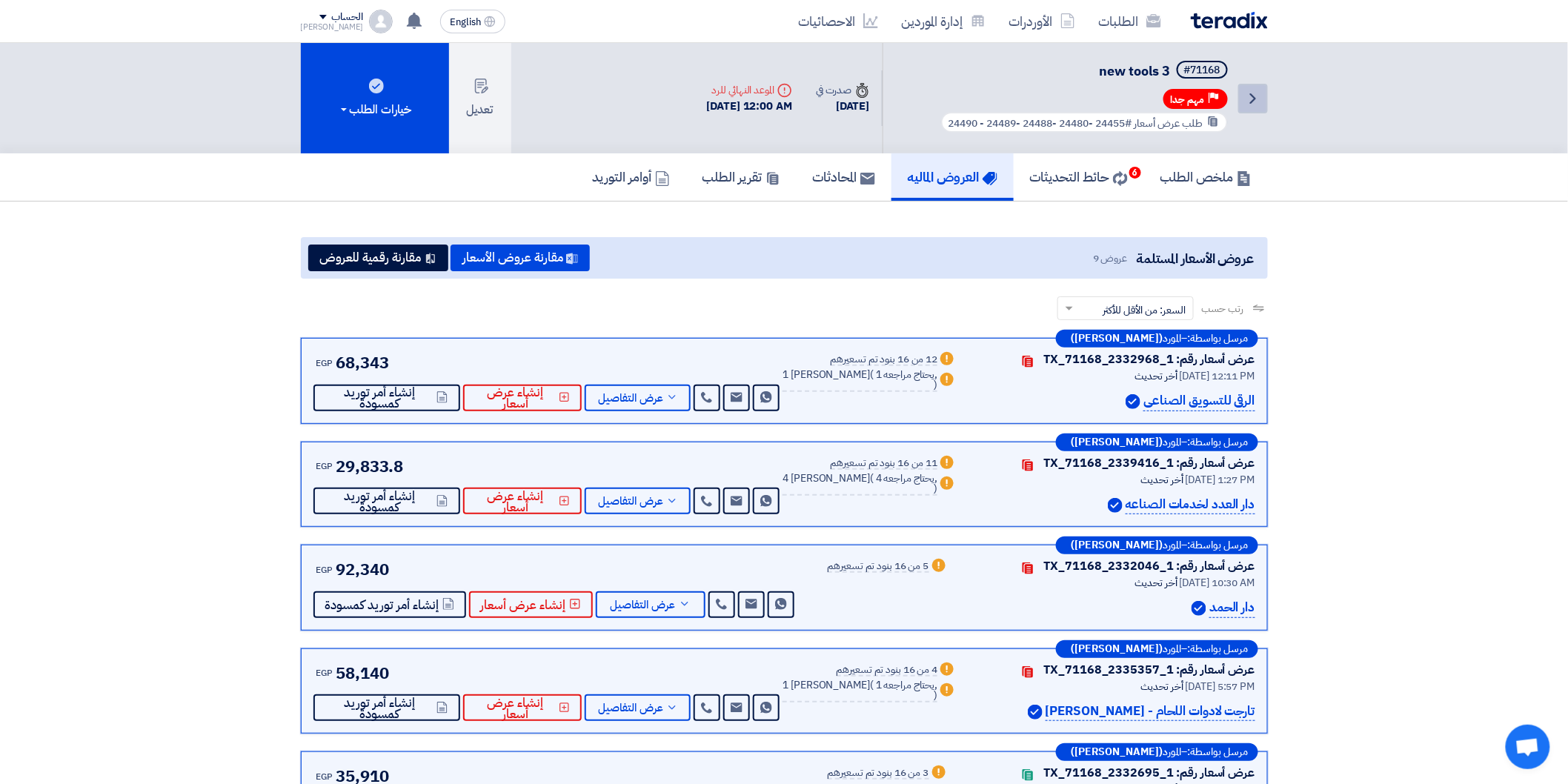
click at [1256, 94] on icon "Back" at bounding box center [1253, 98] width 18 height 18
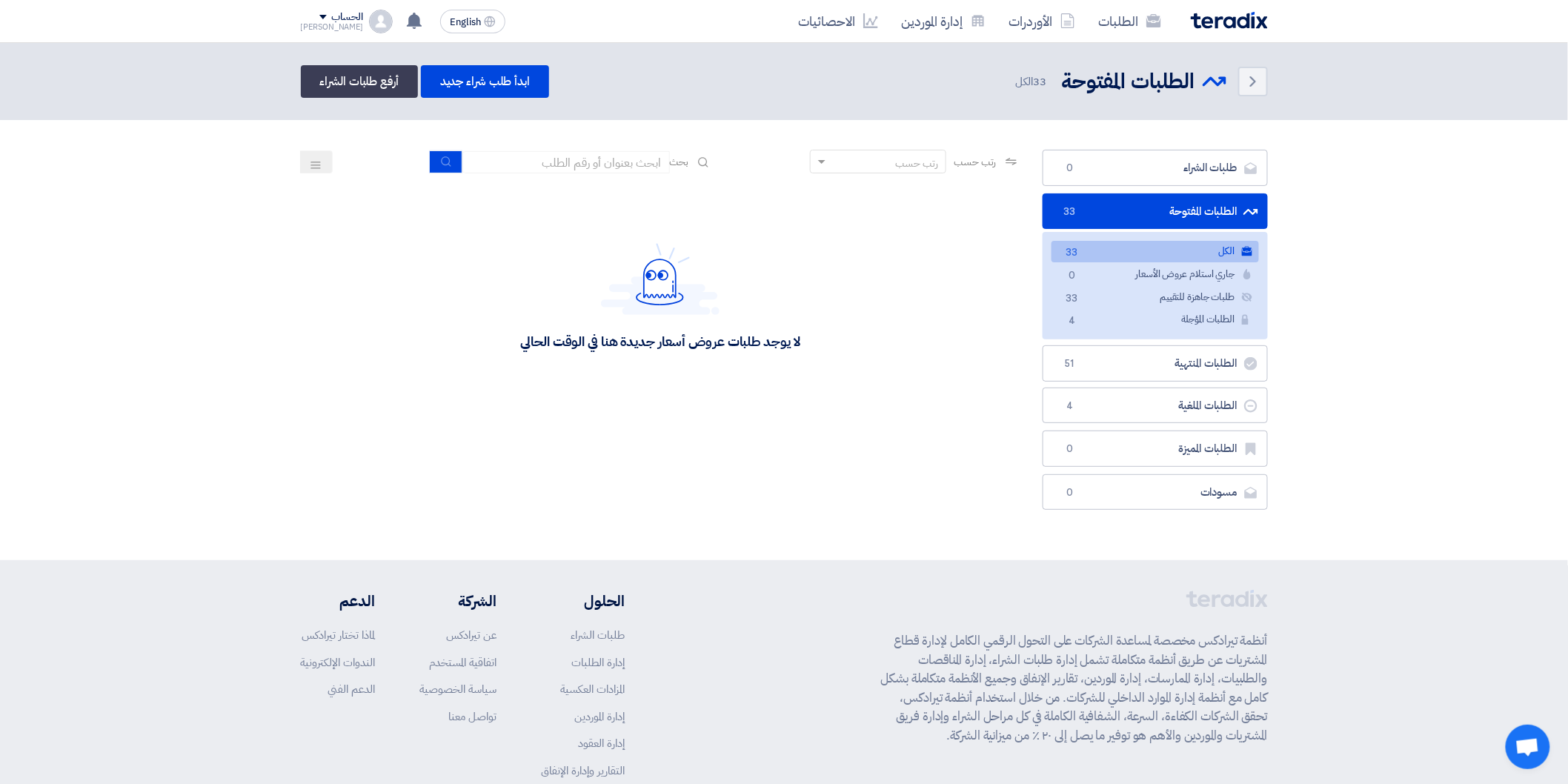
click at [1195, 250] on link "الكل الكل 33" at bounding box center [1155, 251] width 208 height 21
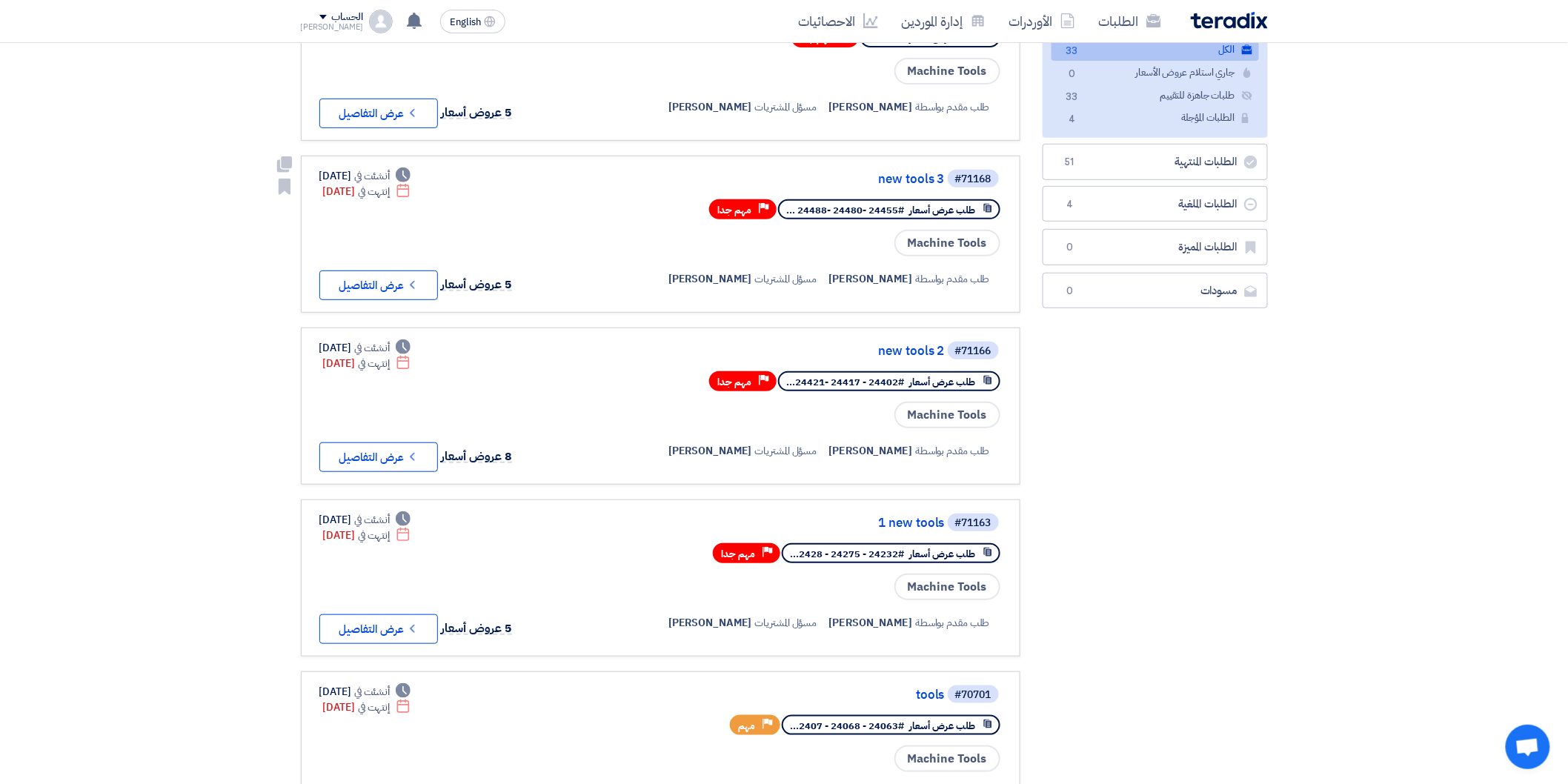
scroll to position [246, 0]
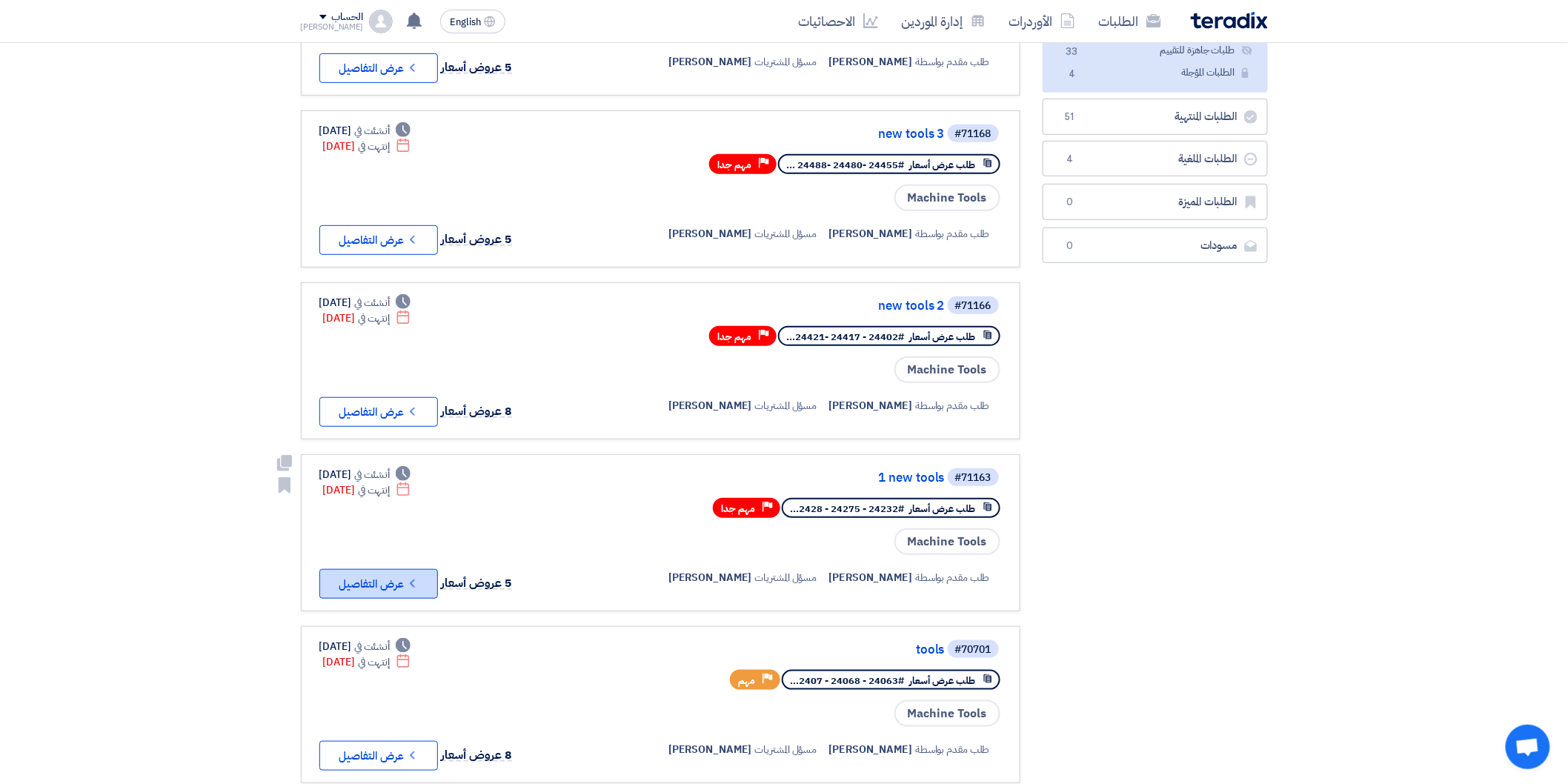
click at [408, 576] on icon "Check details" at bounding box center [412, 583] width 14 height 14
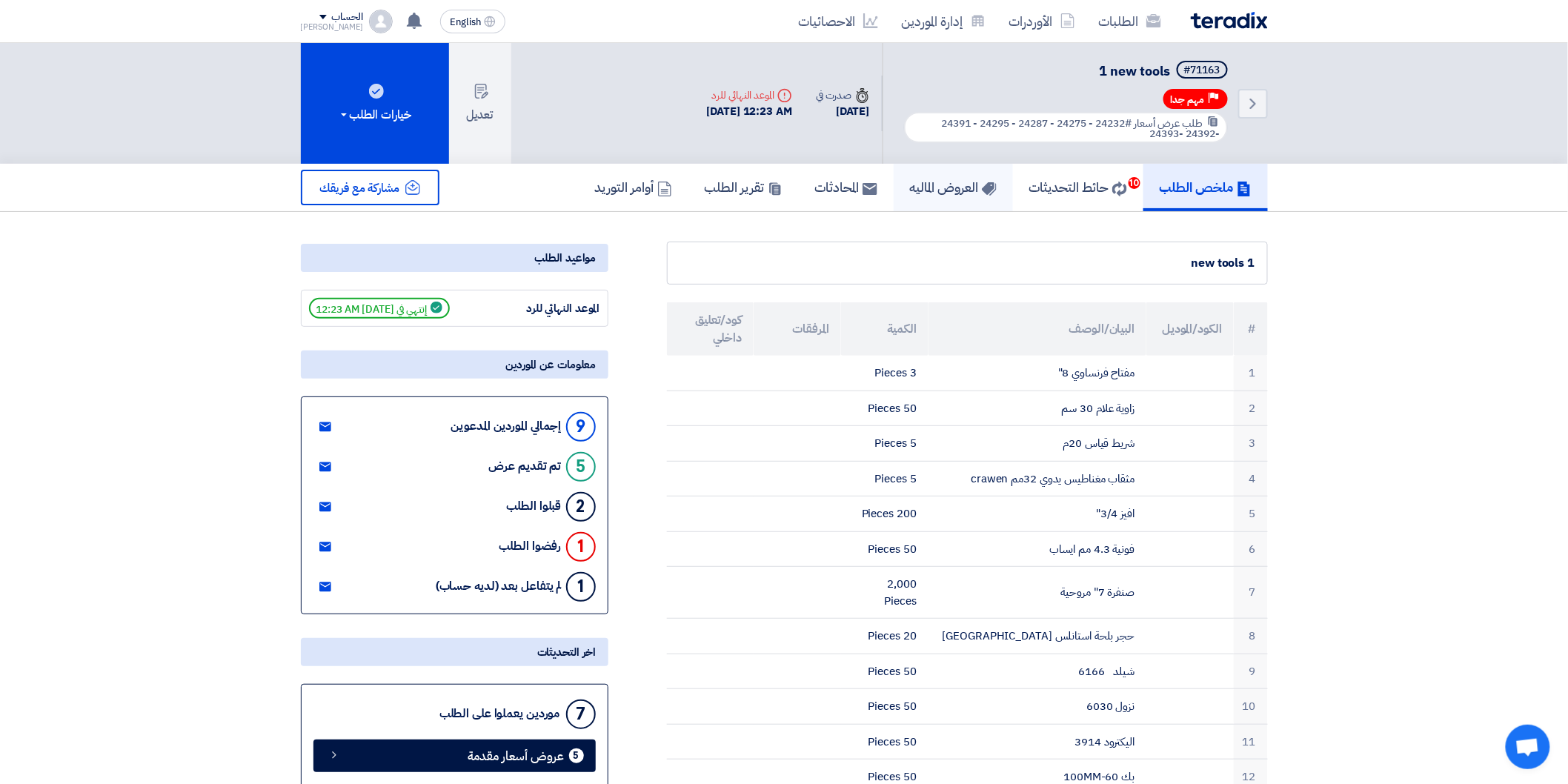
click at [945, 183] on h5 "العروض الماليه" at bounding box center [953, 187] width 87 height 17
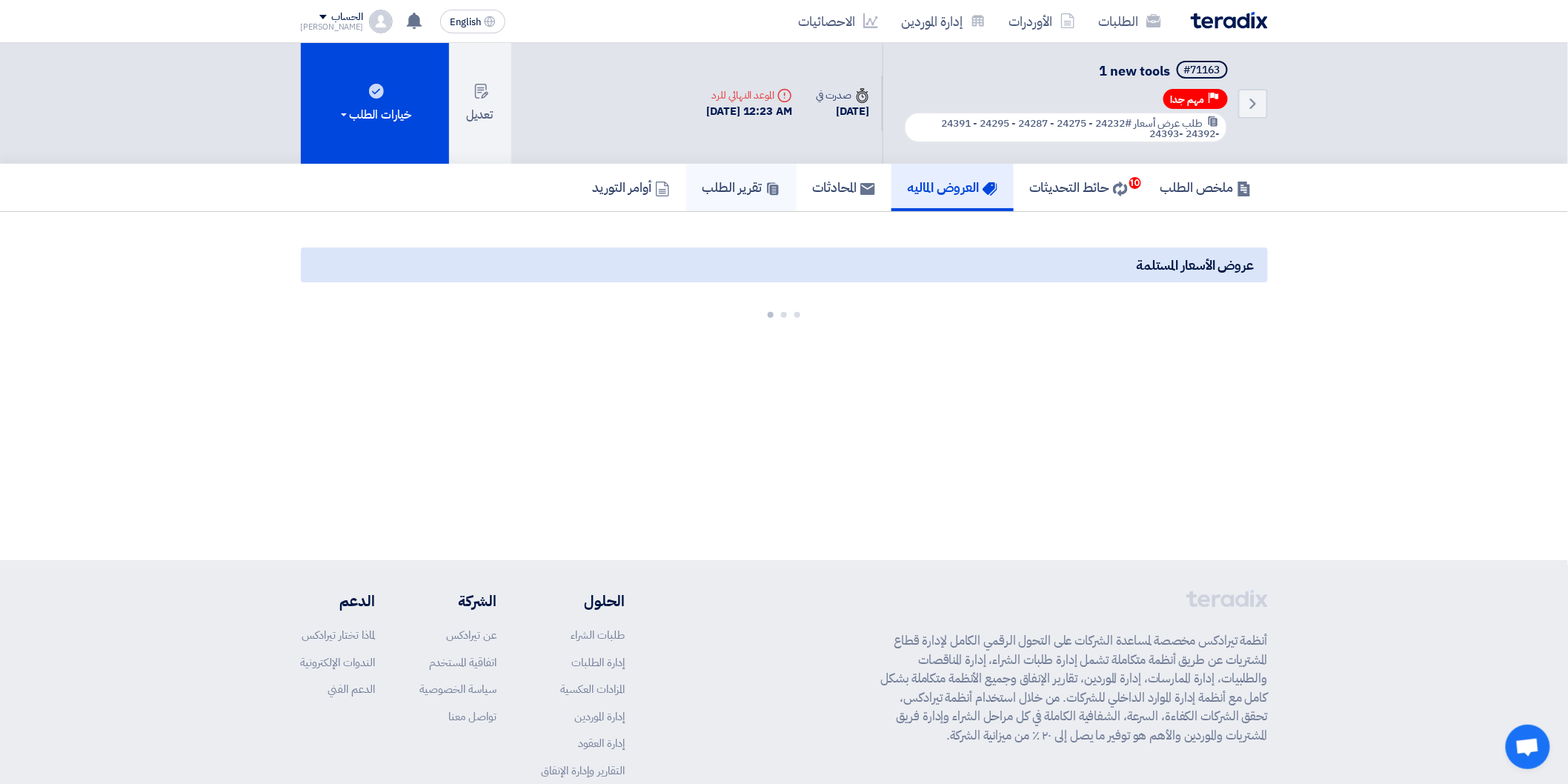
click at [714, 183] on h5 "تقرير الطلب" at bounding box center [741, 187] width 78 height 17
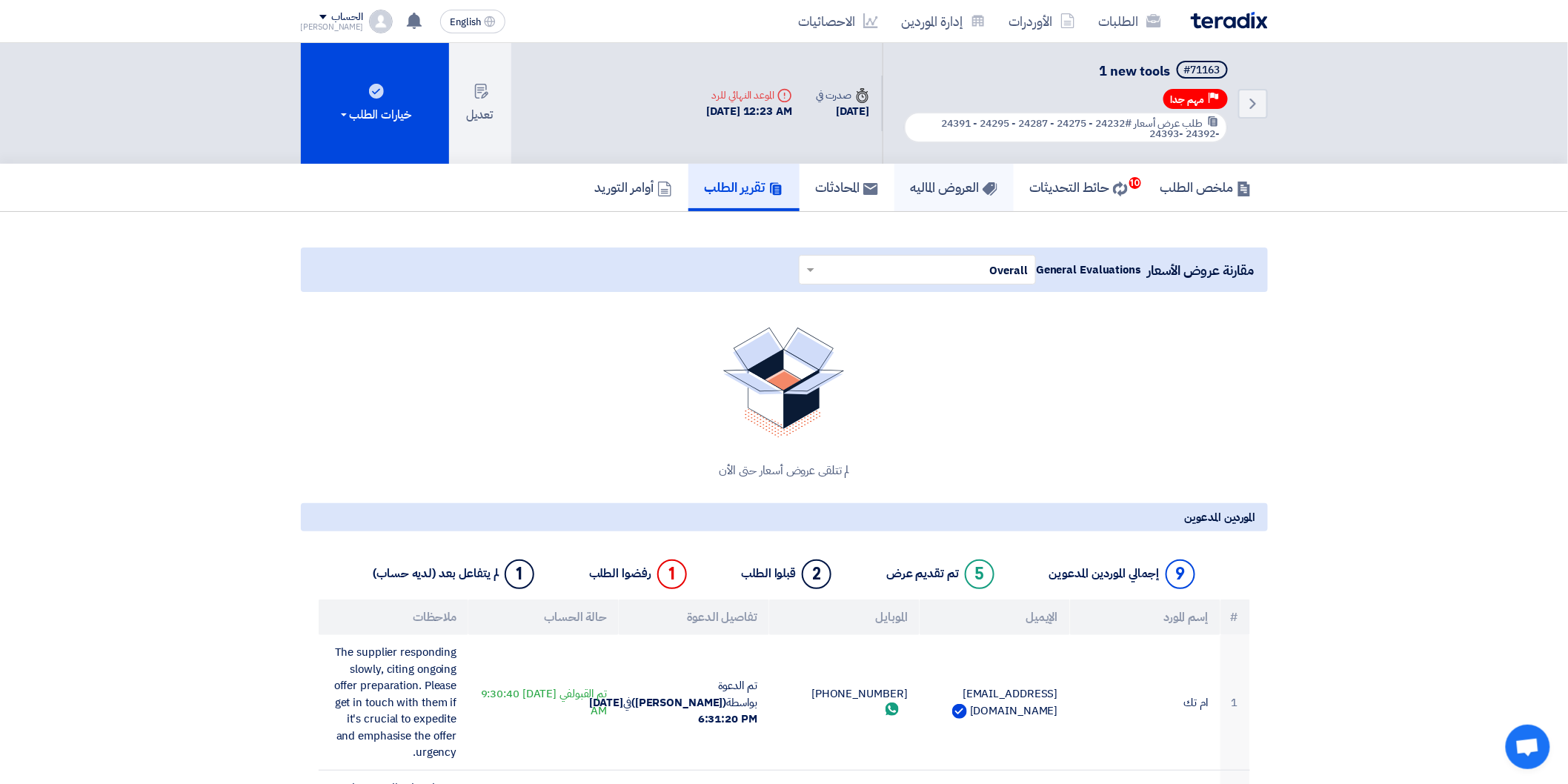
click at [982, 187] on icon at bounding box center [989, 188] width 15 height 15
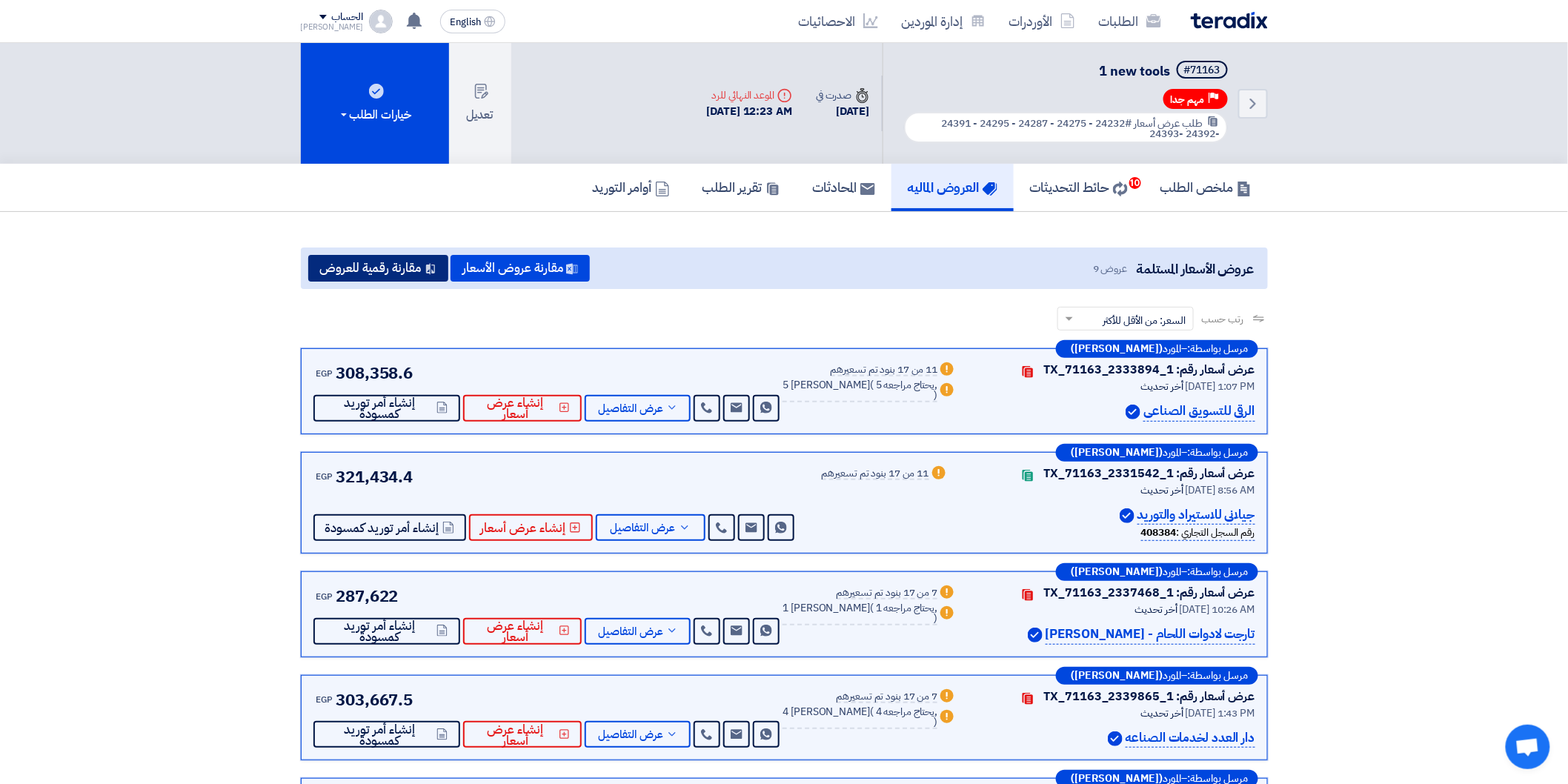
click at [382, 264] on button "مقارنة رقمية للعروض" at bounding box center [378, 268] width 140 height 27
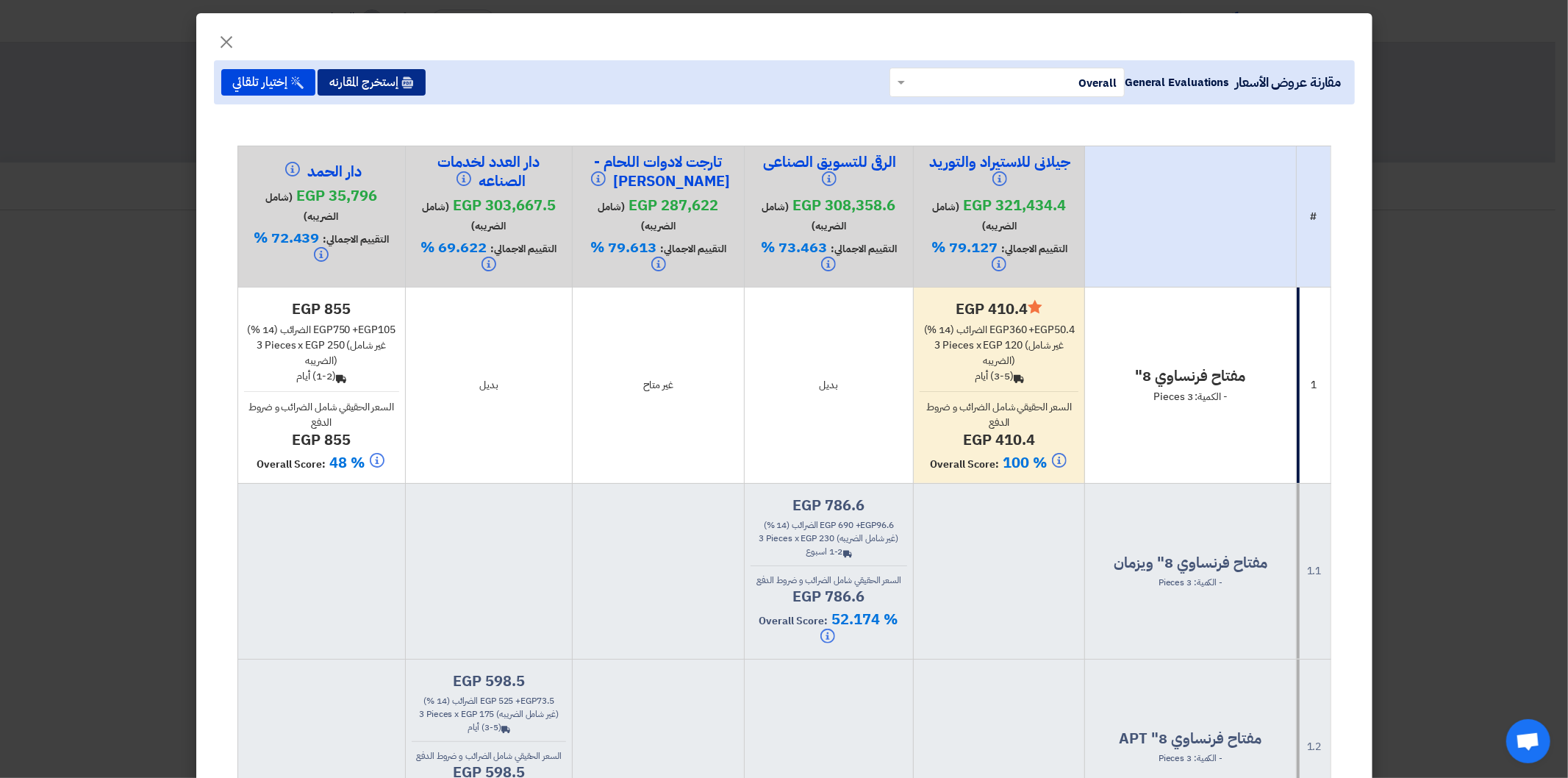
click at [368, 78] on button "إستخرج المقارنه" at bounding box center [372, 82] width 108 height 26
click at [378, 83] on button "إستخرج المقارنه" at bounding box center [372, 82] width 108 height 26
click at [413, 79] on use at bounding box center [407, 83] width 11 height 12
click at [401, 82] on button "إستخرج المقارنه" at bounding box center [372, 82] width 108 height 26
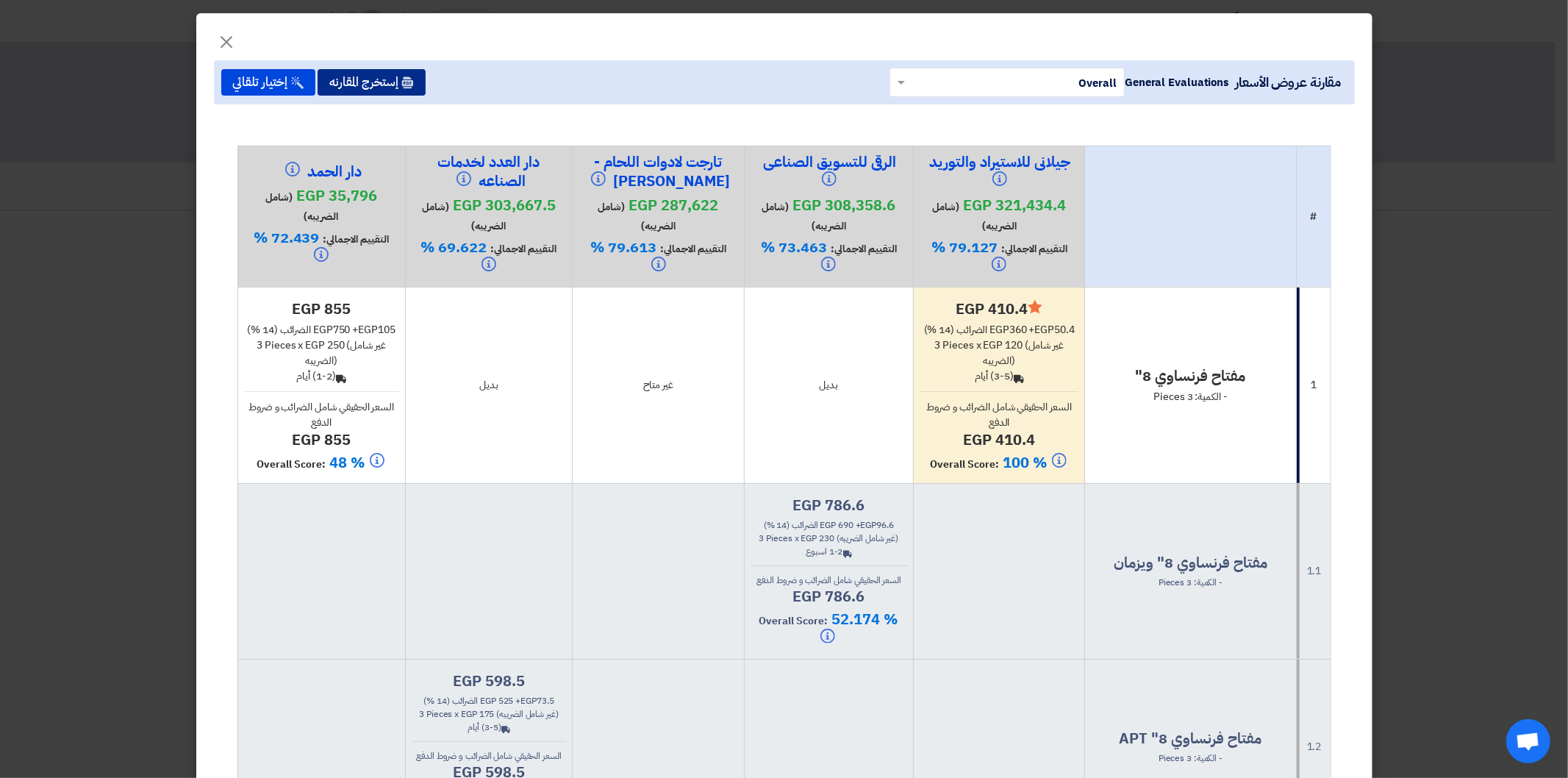
click at [394, 85] on button "إستخرج المقارنه" at bounding box center [372, 82] width 108 height 26
click at [236, 37] on span "×" at bounding box center [227, 41] width 18 height 44
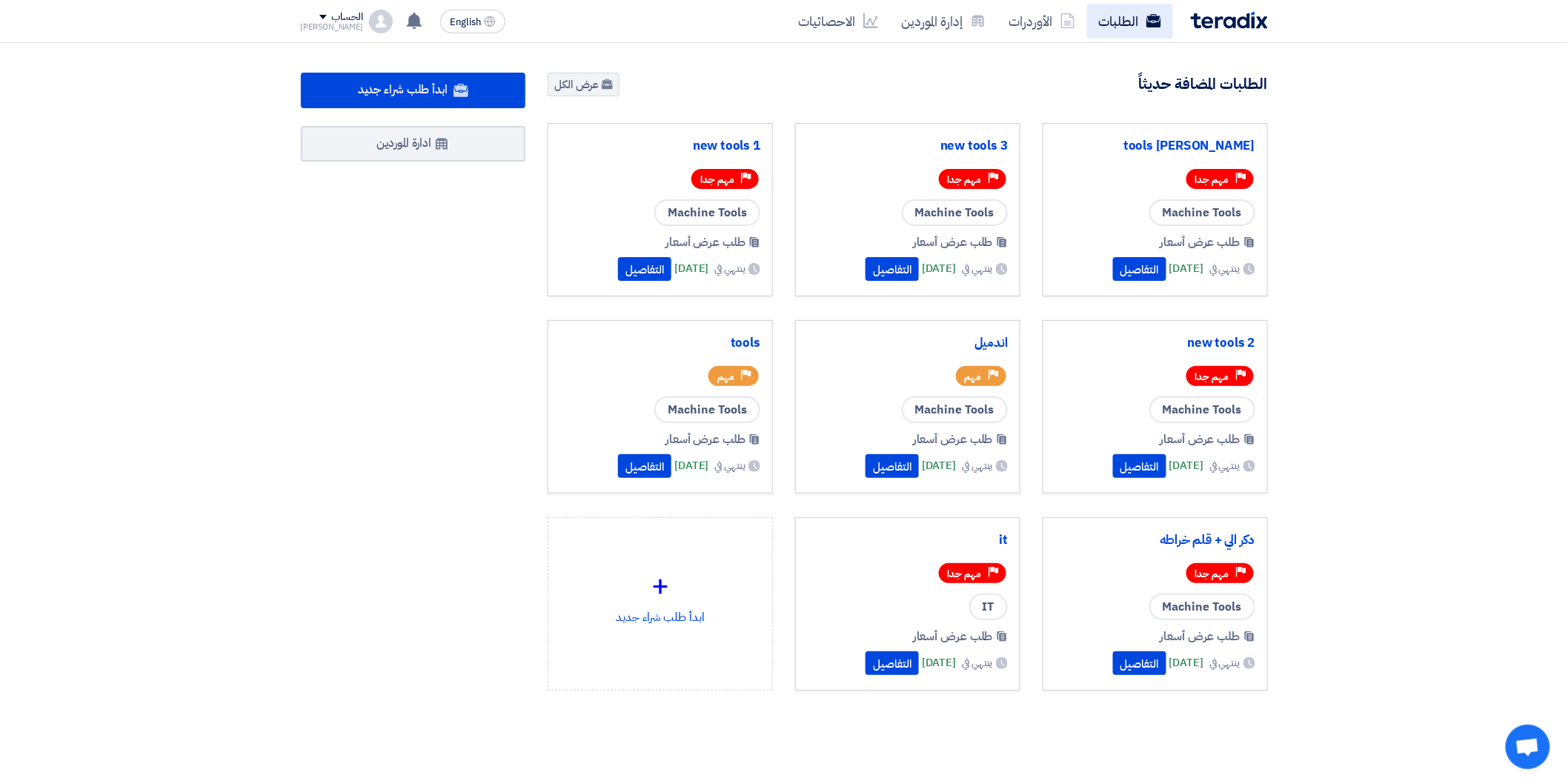
click at [1117, 23] on link "الطلبات" at bounding box center [1130, 21] width 86 height 35
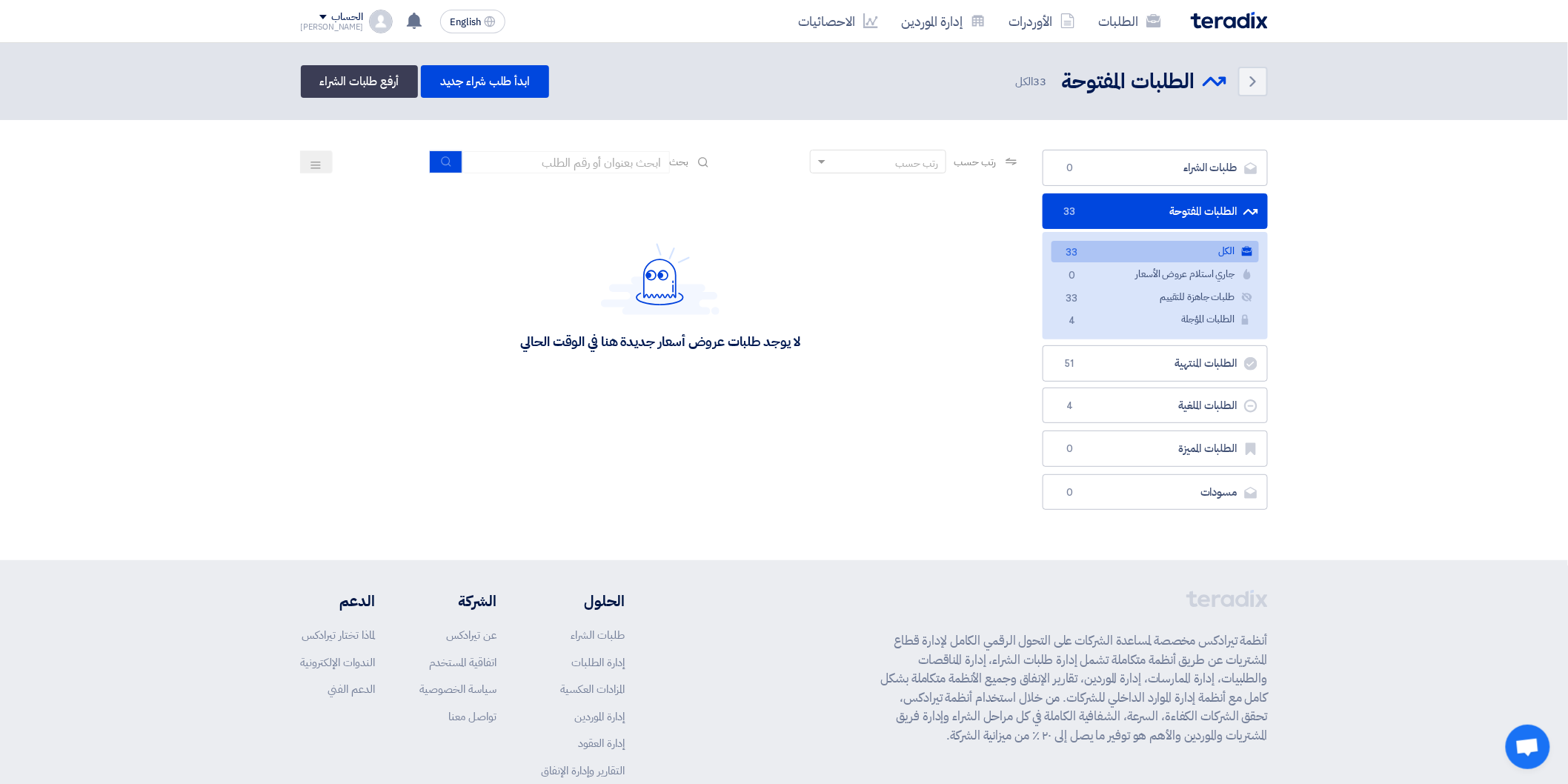
click at [1182, 246] on link "الكل الكل 33" at bounding box center [1155, 251] width 208 height 21
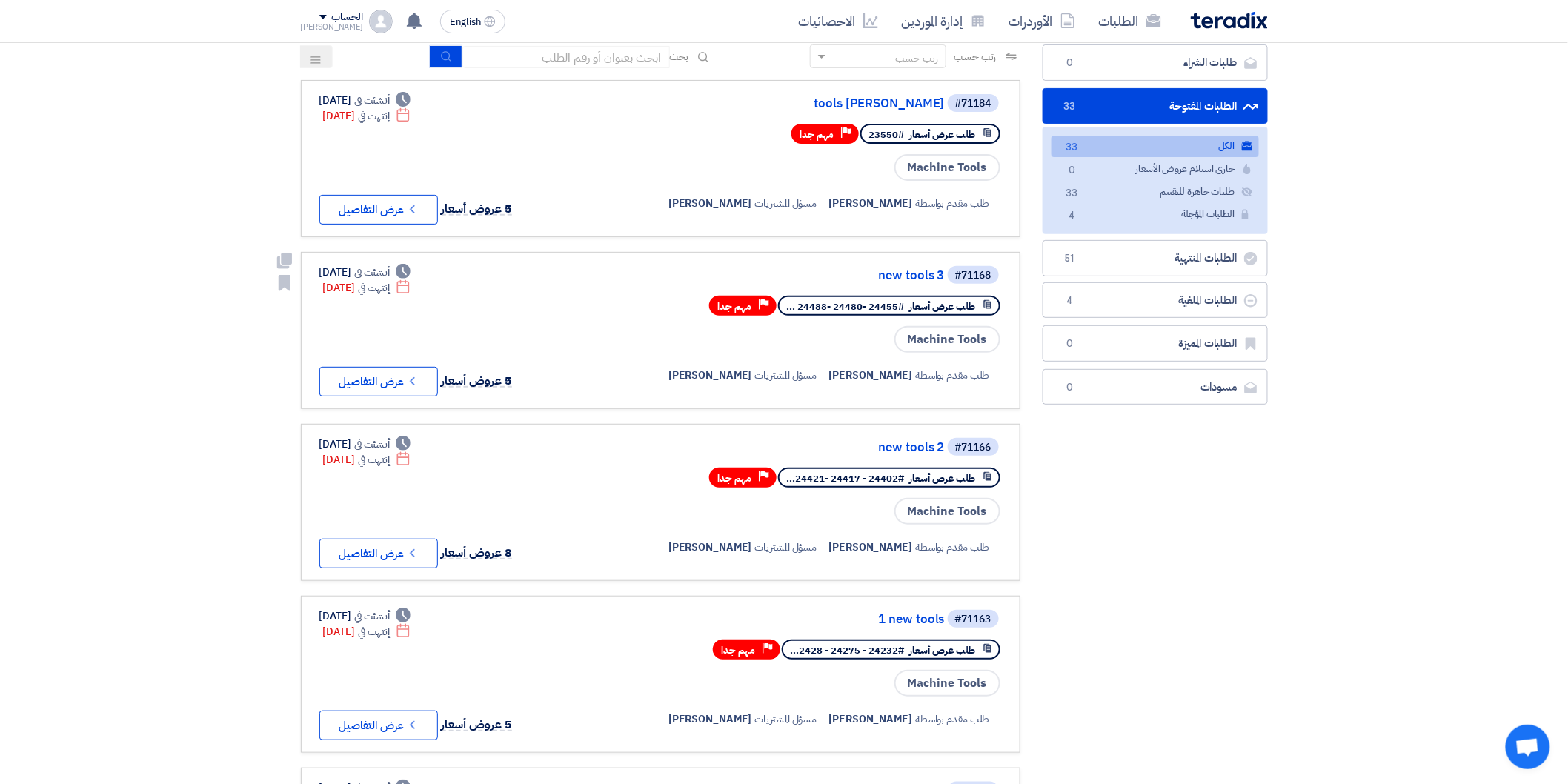
scroll to position [329, 0]
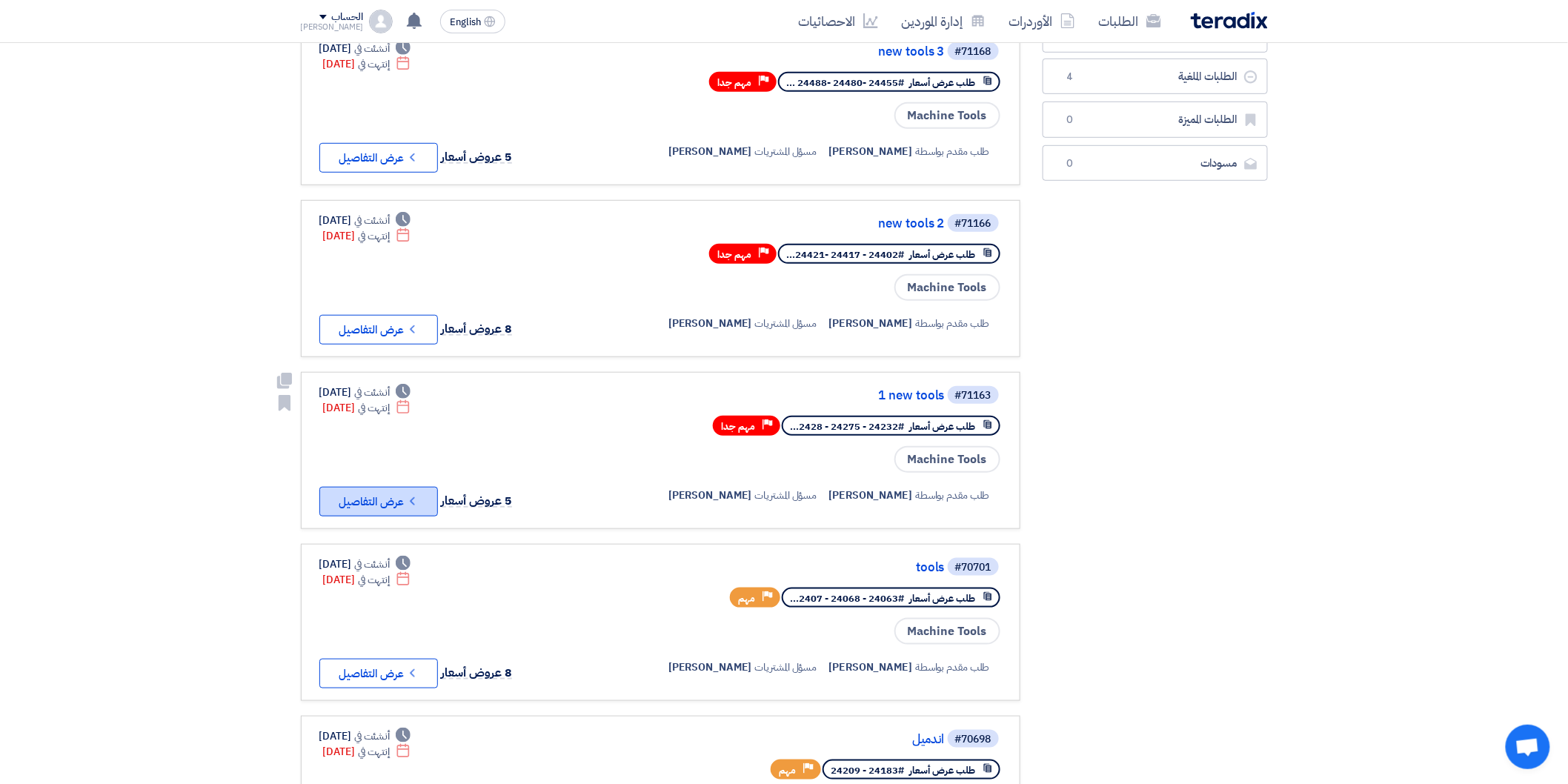
click at [403, 489] on button "Check details عرض التفاصيل" at bounding box center [379, 501] width 119 height 30
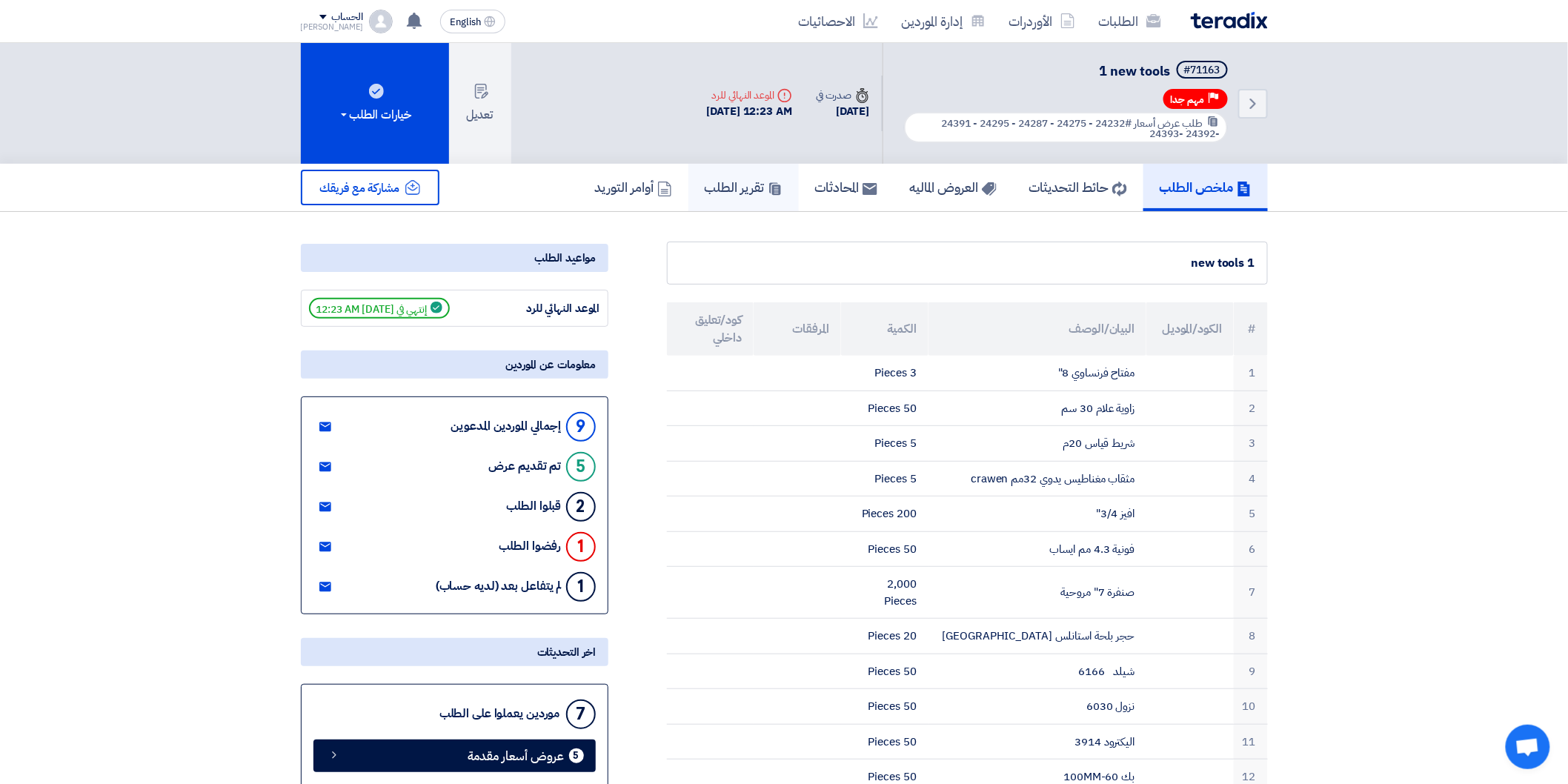
click at [706, 184] on h5 "تقرير الطلب" at bounding box center [744, 187] width 78 height 17
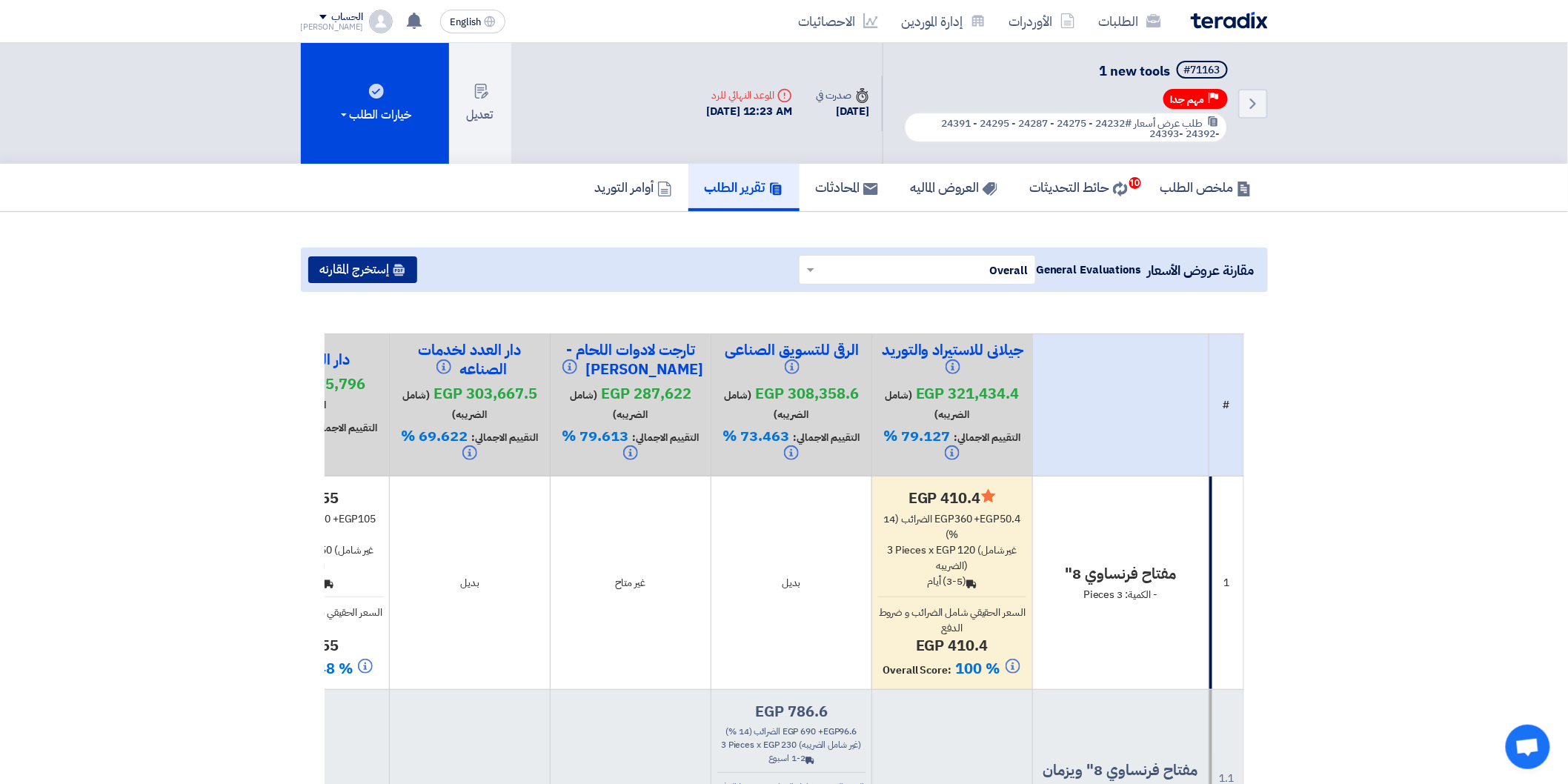
click at [386, 267] on button "إستخرج المقارنه" at bounding box center [362, 270] width 109 height 27
click at [369, 270] on button "إستخرج المقارنه" at bounding box center [362, 270] width 109 height 27
click at [380, 267] on button "إستخرج المقارنه" at bounding box center [362, 270] width 109 height 27
click at [1261, 110] on link "Back" at bounding box center [1253, 104] width 30 height 30
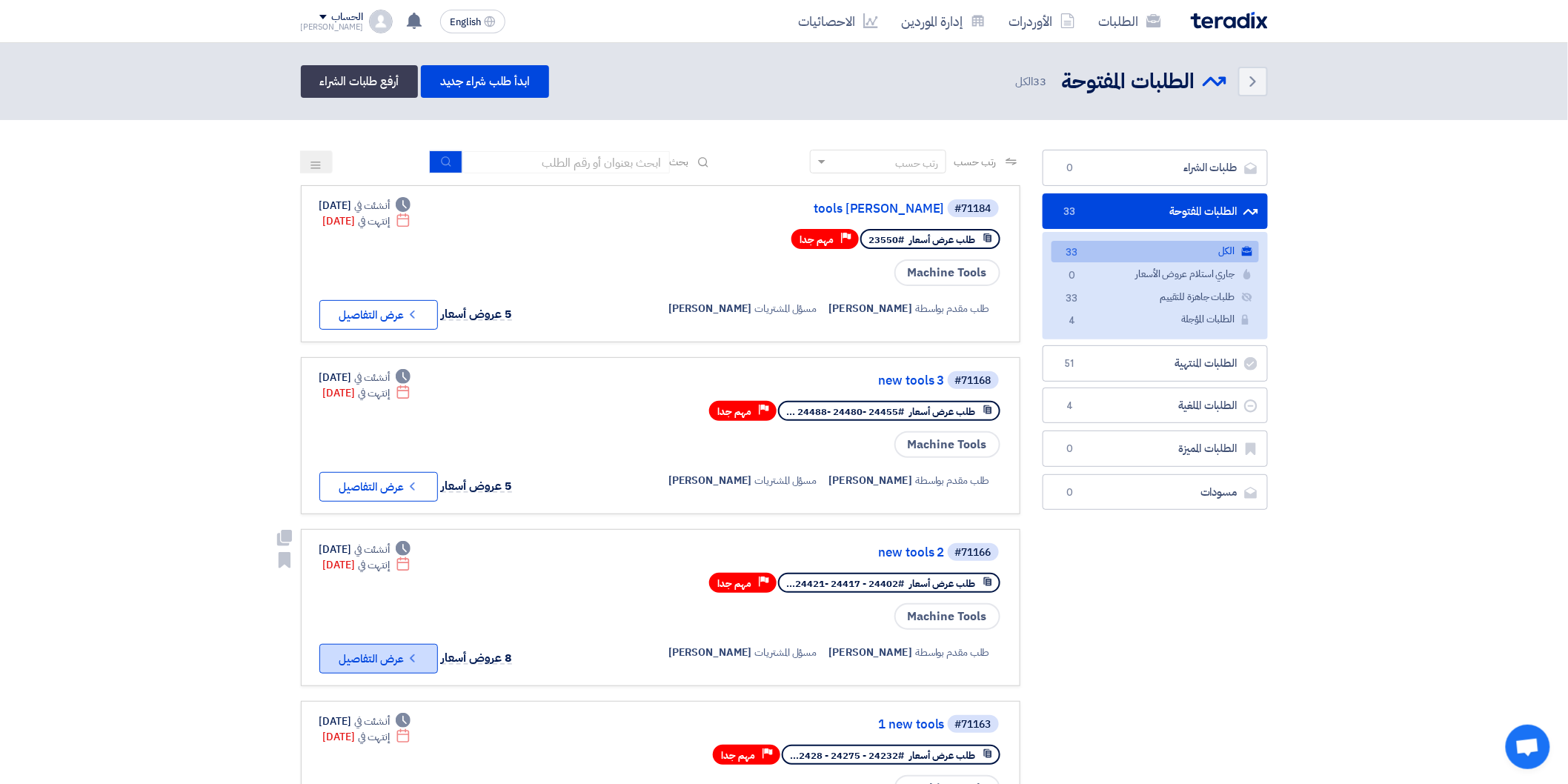
click at [390, 649] on button "Check details عرض التفاصيل" at bounding box center [379, 659] width 119 height 30
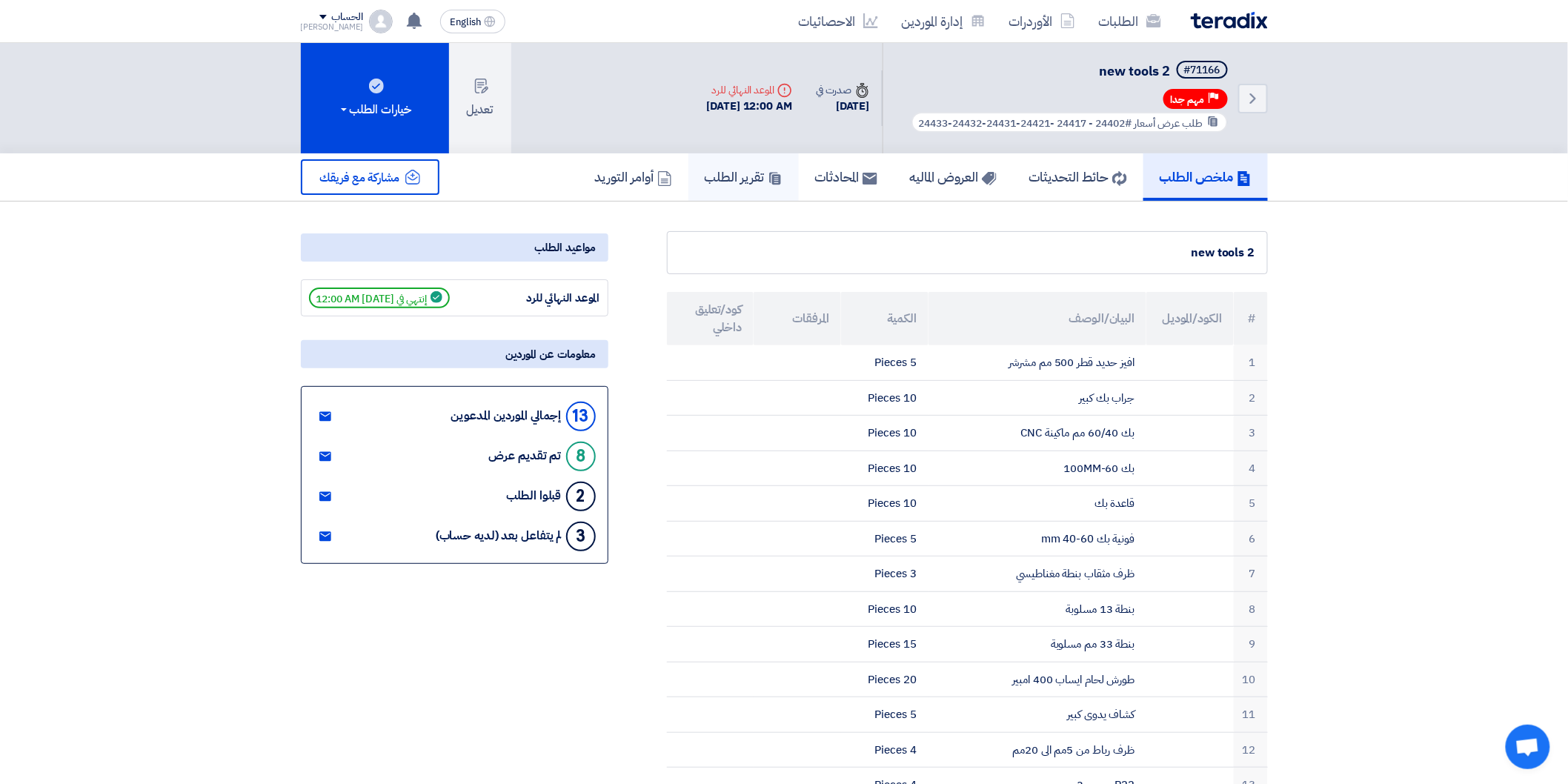
drag, startPoint x: 720, startPoint y: 172, endPoint x: 711, endPoint y: 183, distance: 14.2
click at [720, 172] on h5 "تقرير الطلب" at bounding box center [744, 177] width 78 height 17
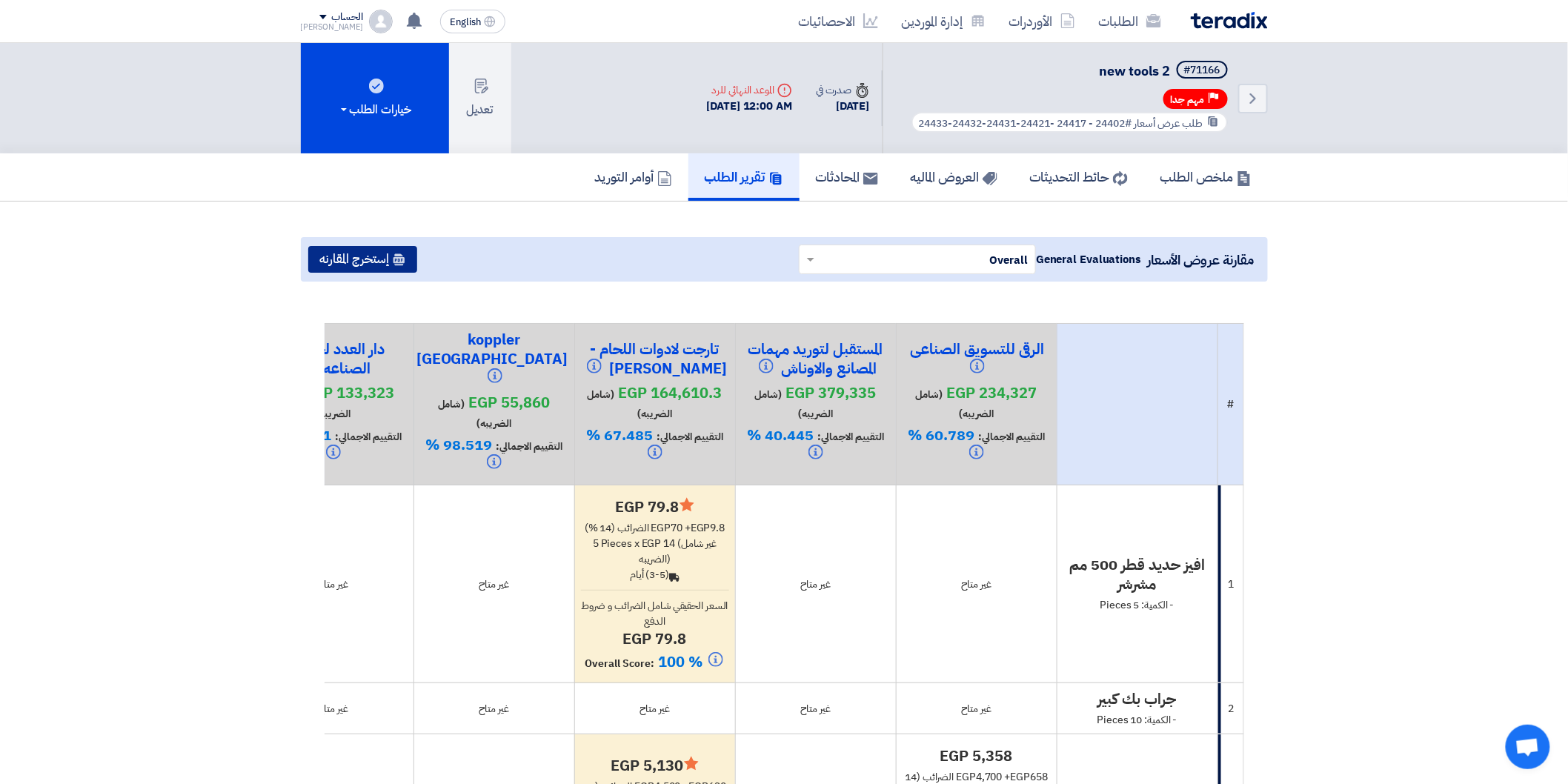
click at [382, 257] on button "إستخرج المقارنه" at bounding box center [362, 258] width 109 height 27
click at [1261, 100] on icon "Back" at bounding box center [1253, 98] width 18 height 18
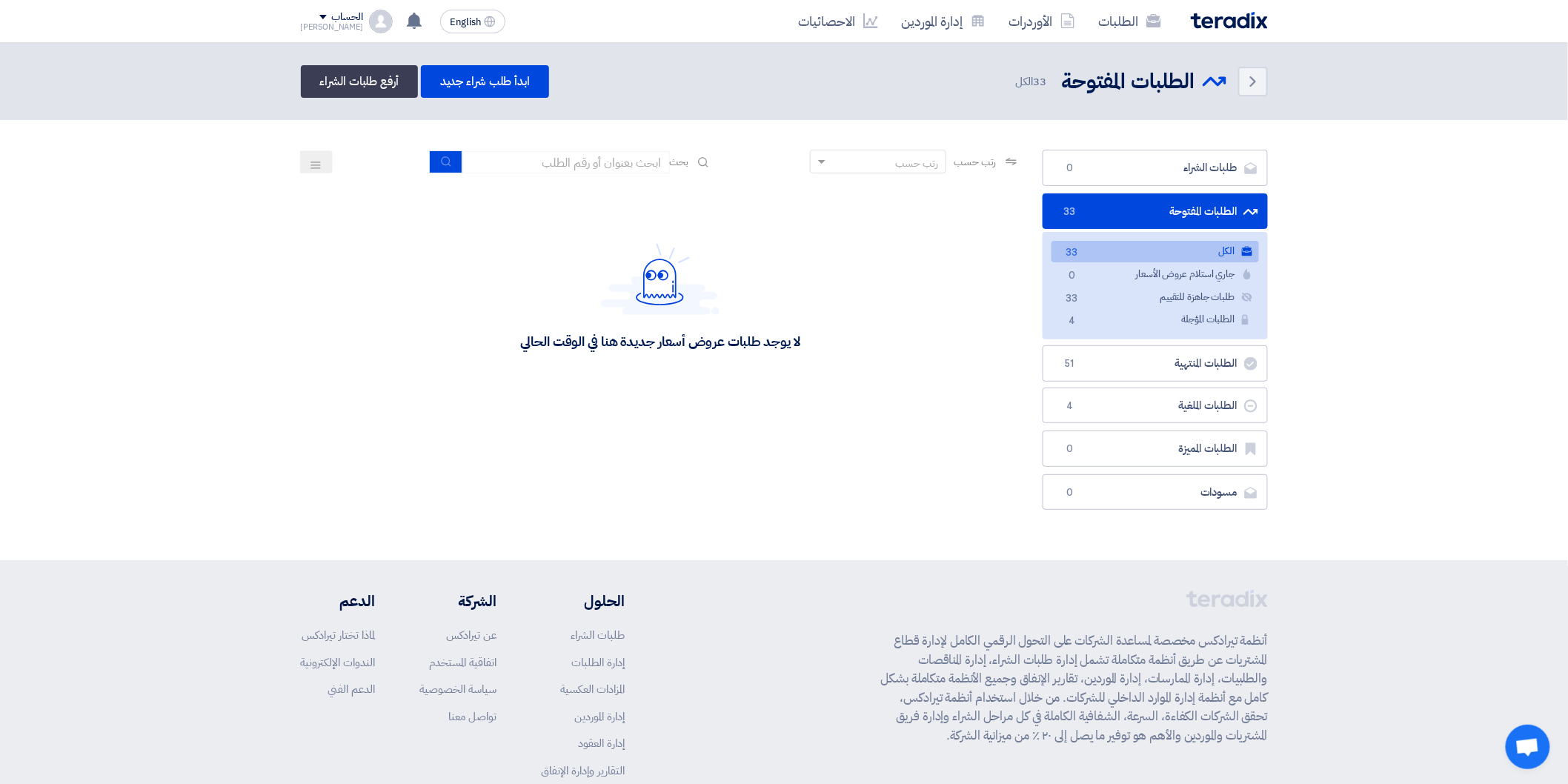
click at [1197, 246] on link "الكل الكل 33" at bounding box center [1155, 251] width 208 height 21
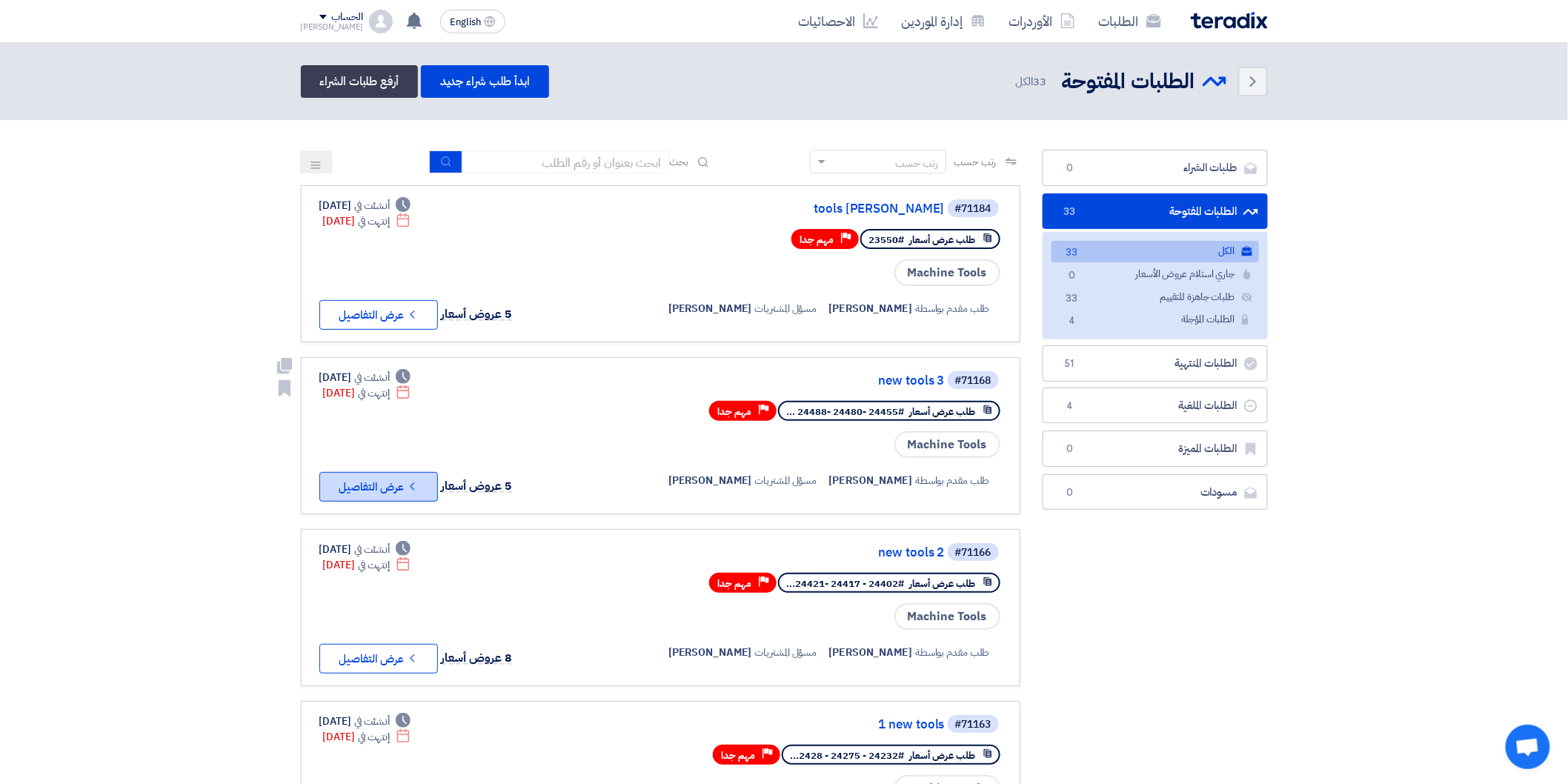
click at [404, 472] on button "Check details عرض التفاصيل" at bounding box center [379, 487] width 119 height 30
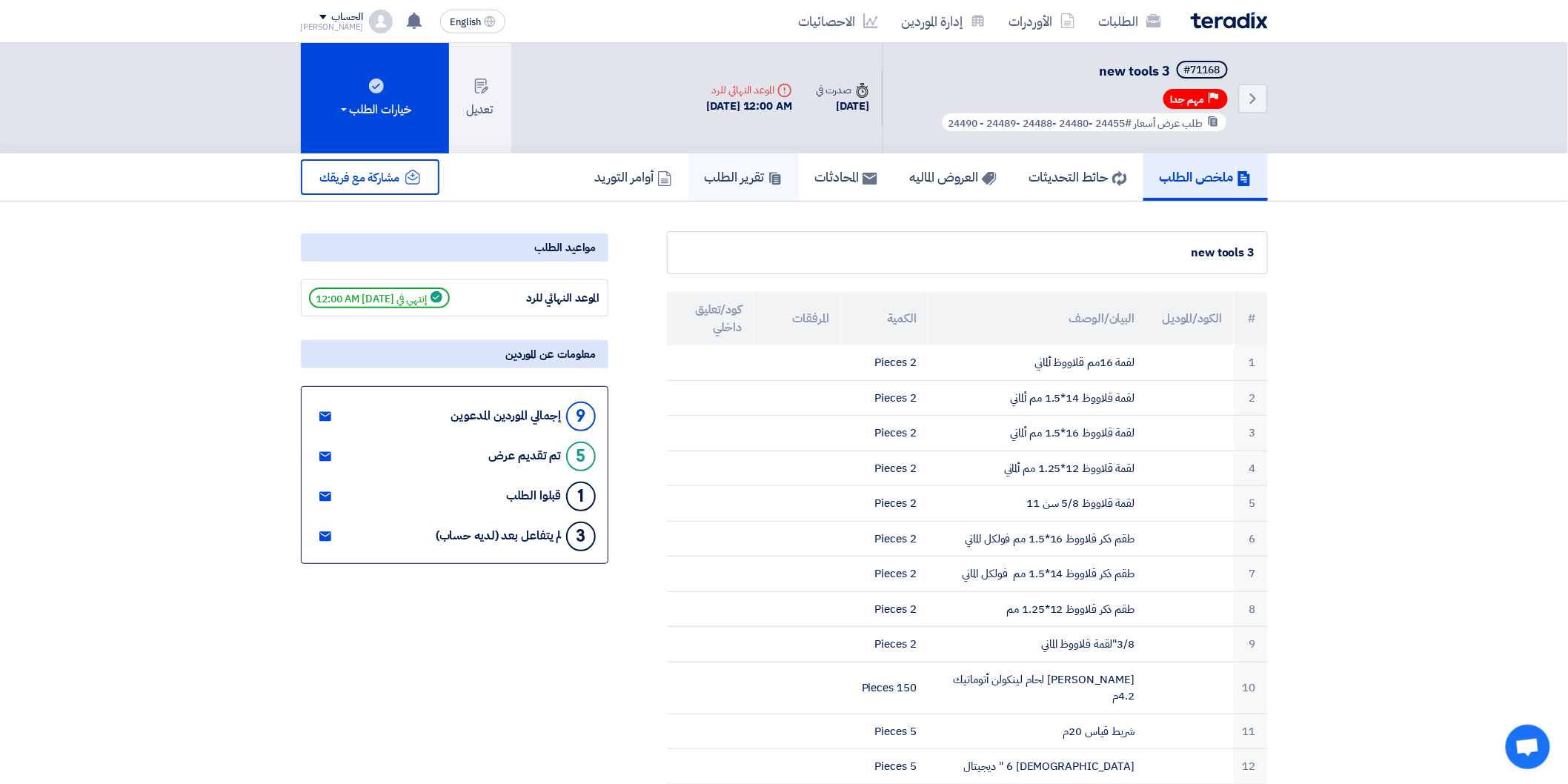
click at [768, 171] on icon at bounding box center [775, 178] width 15 height 15
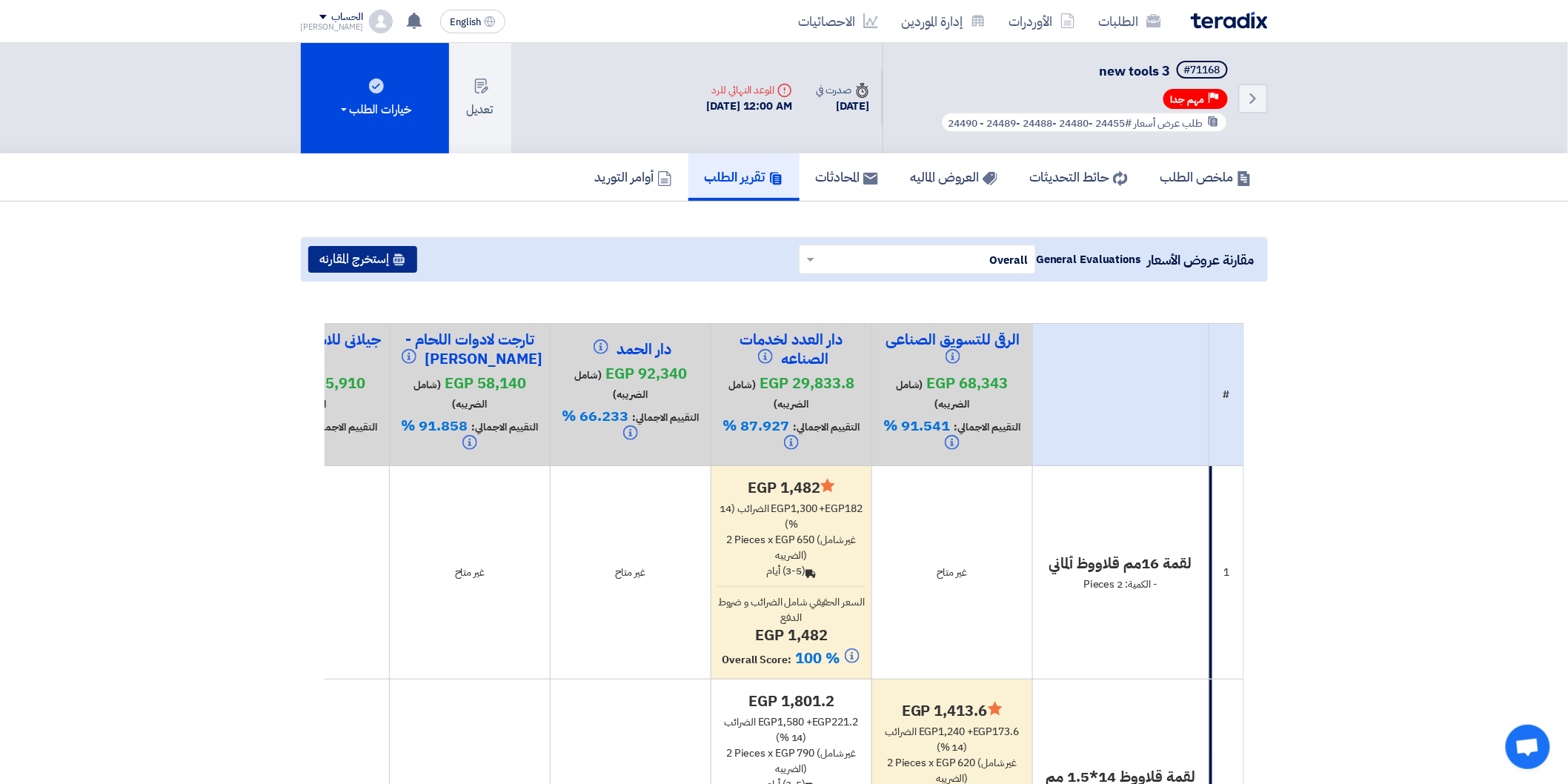
click at [393, 256] on icon at bounding box center [398, 259] width 13 height 13
